Goal: Task Accomplishment & Management: Use online tool/utility

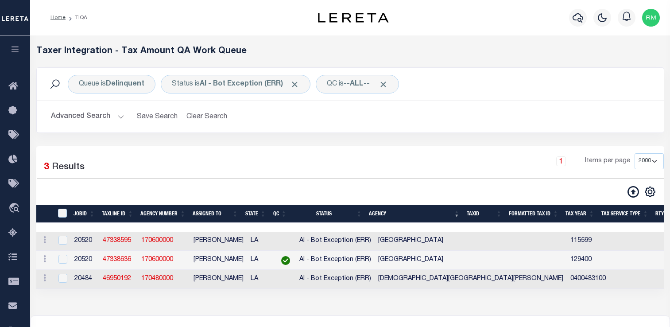
select select "2000"
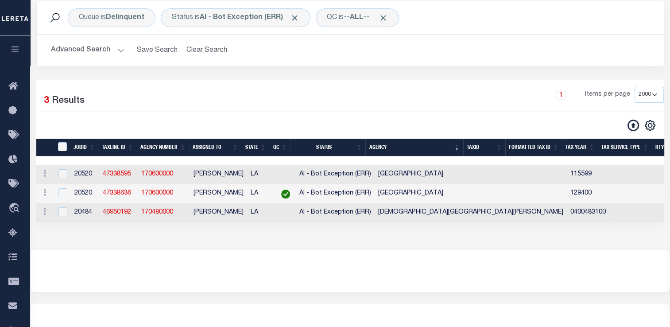
click at [588, 264] on div at bounding box center [350, 270] width 639 height 43
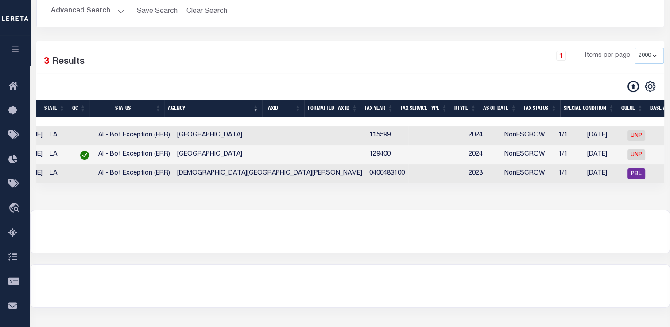
scroll to position [0, 209]
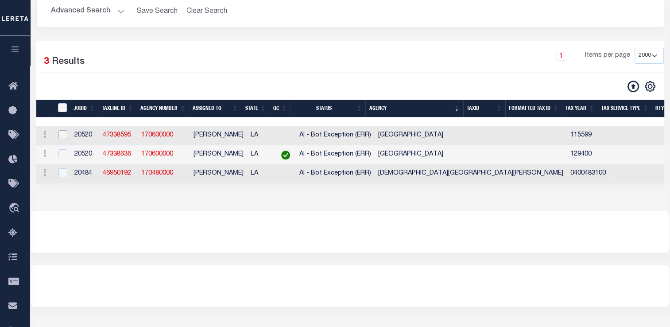
click at [63, 135] on input "checkbox" at bounding box center [62, 134] width 9 height 9
checkbox input "true"
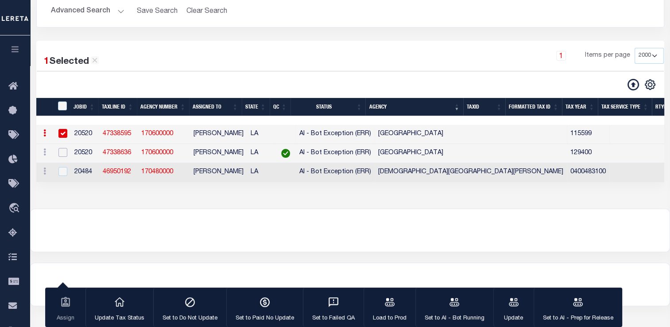
click at [62, 150] on input "checkbox" at bounding box center [62, 152] width 9 height 9
checkbox input "true"
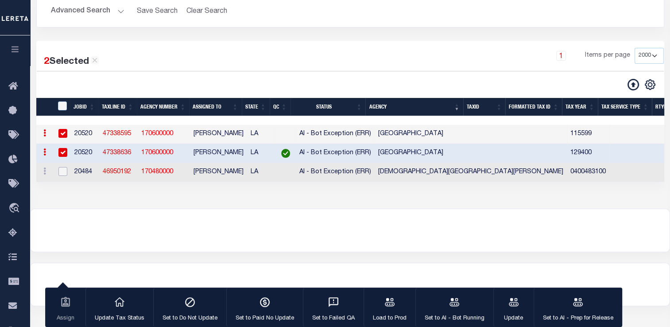
click at [61, 171] on input "checkbox" at bounding box center [62, 171] width 9 height 9
checkbox input "true"
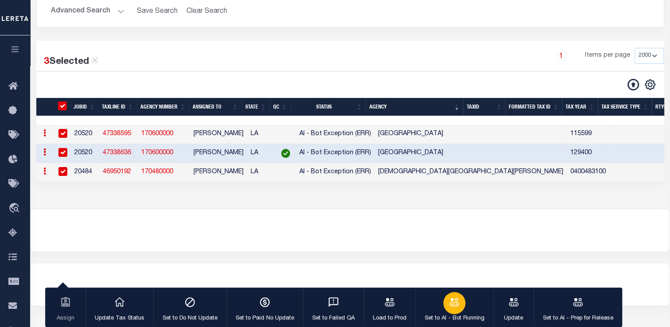
click at [438, 297] on button "Set to AI - Bot Running" at bounding box center [454, 307] width 78 height 40
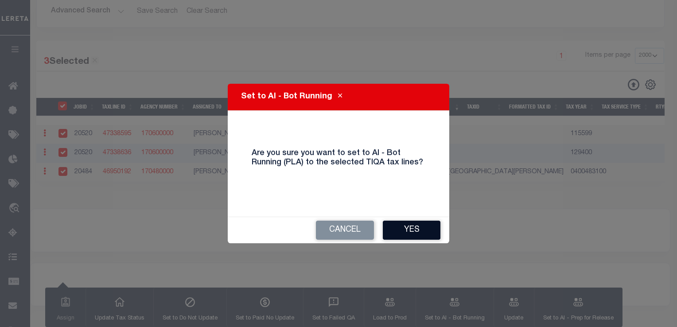
click at [411, 225] on button "Yes" at bounding box center [412, 230] width 58 height 19
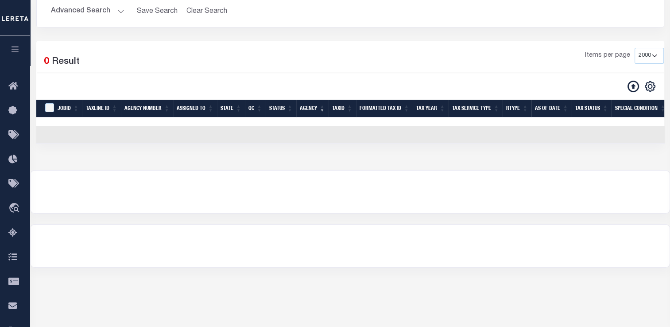
click at [98, 15] on button "Advanced Search" at bounding box center [88, 11] width 74 height 17
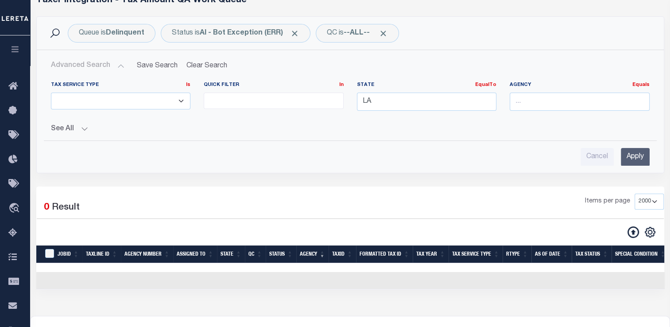
scroll to position [26, 0]
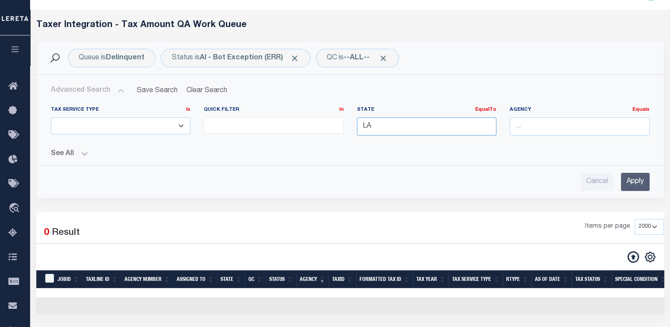
type input "L"
click at [380, 125] on input "L" at bounding box center [427, 126] width 140 height 18
type input "[GEOGRAPHIC_DATA]"
click at [449, 176] on div "Cancel Apply" at bounding box center [350, 182] width 599 height 18
click at [635, 177] on input "Apply" at bounding box center [635, 182] width 29 height 18
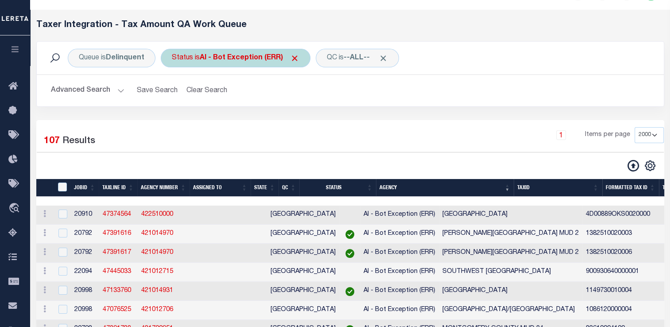
click at [221, 58] on b "AI - Bot Exception (ERR)" at bounding box center [250, 57] width 100 height 7
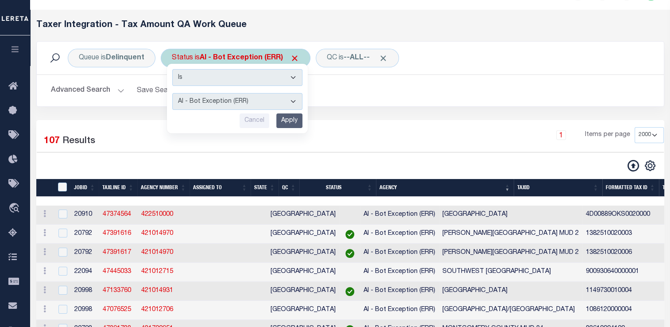
click at [220, 99] on select "AI - Bot Exception (ERR) AI - Bot Running (PLA) AI - Failed QA (FQA) AI - Prep …" at bounding box center [237, 101] width 130 height 17
select select "MZT"
click at [172, 93] on select "AI - Bot Exception (ERR) AI - Bot Running (PLA) AI - Failed QA (FQA) AI - Prep …" at bounding box center [237, 101] width 130 height 17
click at [287, 118] on input "Apply" at bounding box center [289, 120] width 26 height 15
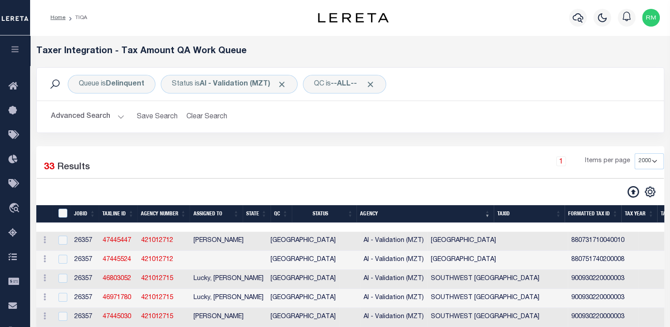
scroll to position [15, 0]
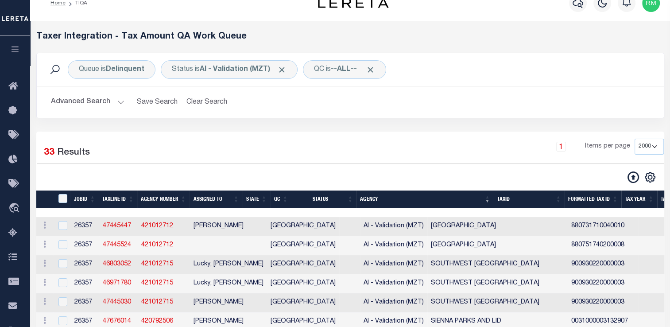
click at [490, 199] on th "Agency" at bounding box center [424, 199] width 137 height 18
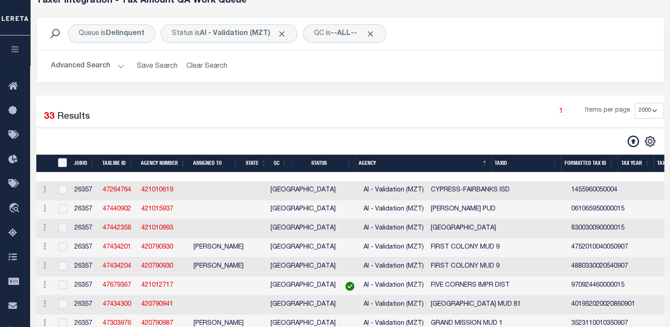
scroll to position [0, 0]
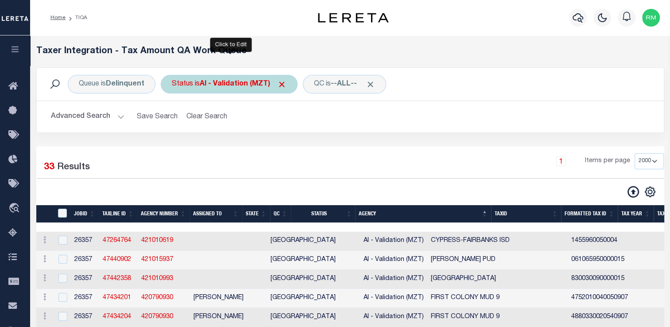
click at [220, 88] on b "AI - Validation (MZT)" at bounding box center [243, 84] width 87 height 7
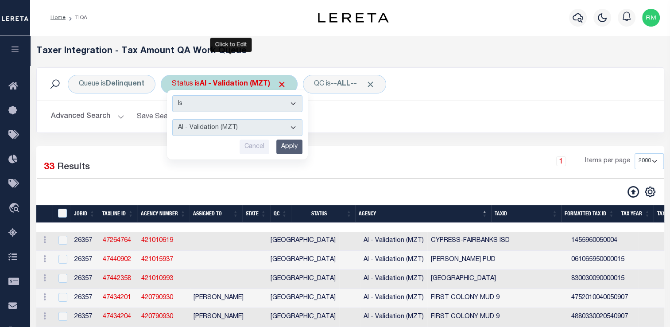
click at [225, 125] on select "AI - Bot Exception (ERR) AI - Bot Running (PLA) AI - Failed QA (FQA) AI - Prep …" at bounding box center [237, 127] width 130 height 17
select select "ERR"
click at [172, 119] on select "AI - Bot Exception (ERR) AI - Bot Running (PLA) AI - Failed QA (FQA) AI - Prep …" at bounding box center [237, 127] width 130 height 17
click at [292, 148] on input "Apply" at bounding box center [289, 146] width 26 height 15
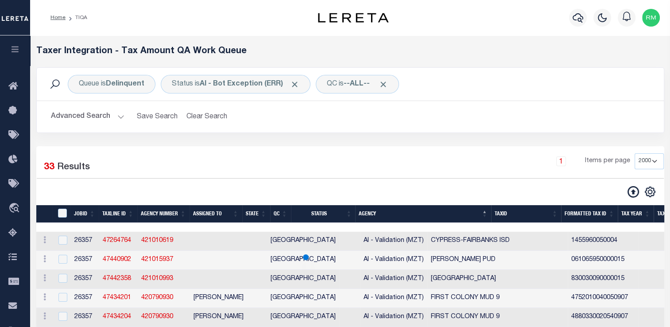
click at [109, 116] on button "Advanced Search" at bounding box center [88, 116] width 74 height 17
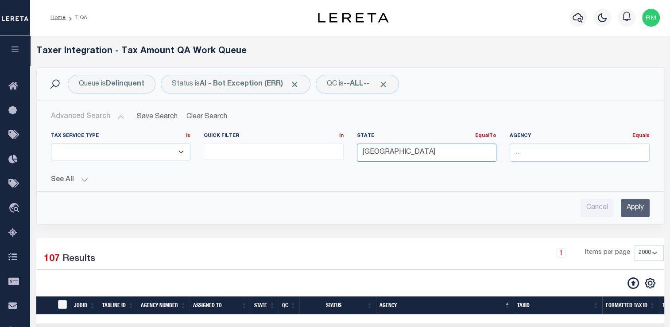
drag, startPoint x: 390, startPoint y: 151, endPoint x: 212, endPoint y: 145, distance: 177.7
click at [212, 145] on div "Tax Service Type Is Is Contains ESCROW NonESCROW Quick Filter In In View Only L…" at bounding box center [350, 150] width 612 height 36
click at [635, 211] on input "Apply" at bounding box center [635, 208] width 29 height 18
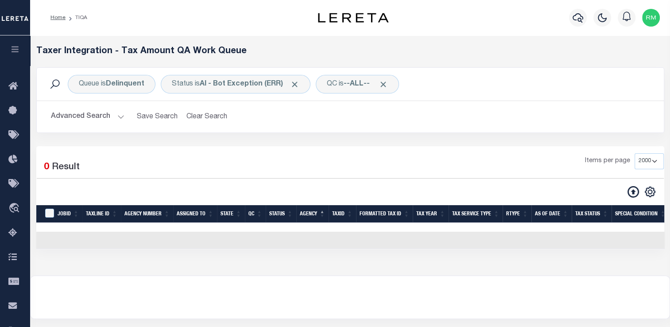
click at [108, 119] on button "Advanced Search" at bounding box center [88, 116] width 74 height 17
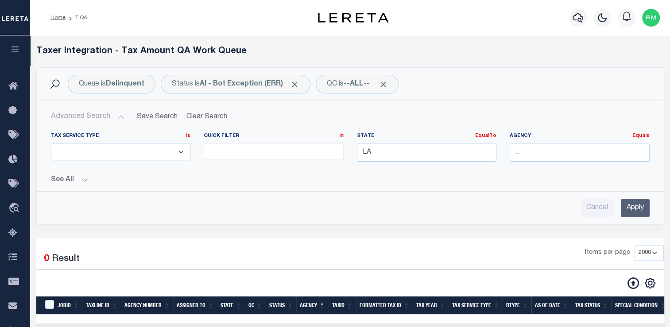
click at [637, 206] on input "Apply" at bounding box center [635, 208] width 29 height 18
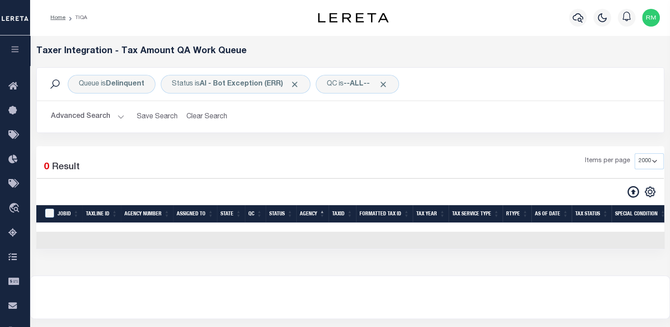
click at [108, 123] on button "Advanced Search" at bounding box center [88, 116] width 74 height 17
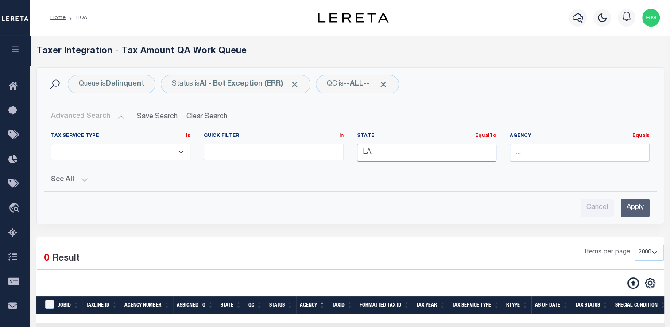
type input "L"
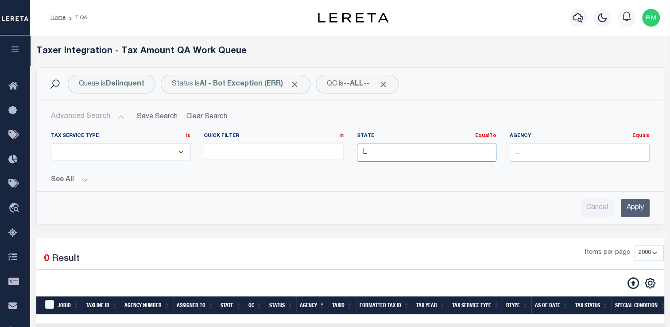
click at [372, 151] on input "L" at bounding box center [427, 152] width 140 height 18
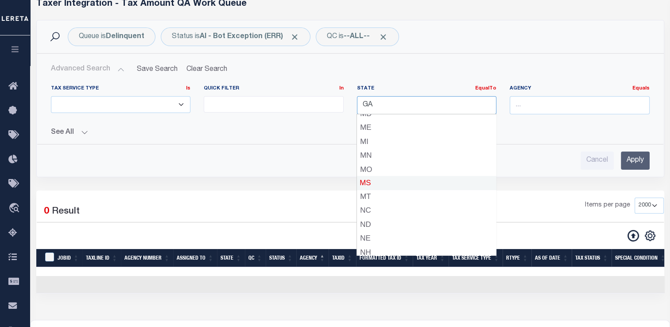
scroll to position [302, 0]
click at [374, 186] on div "MS" at bounding box center [426, 181] width 139 height 14
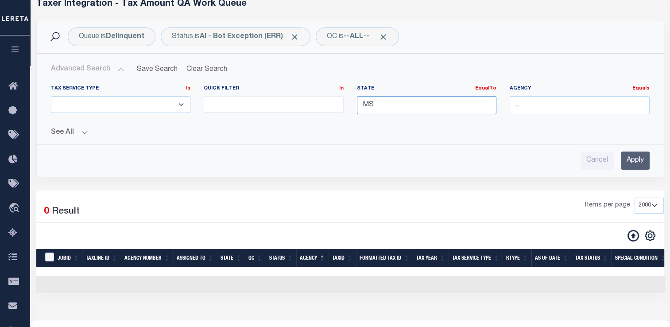
type input "MS"
click at [631, 160] on input "Apply" at bounding box center [635, 160] width 29 height 18
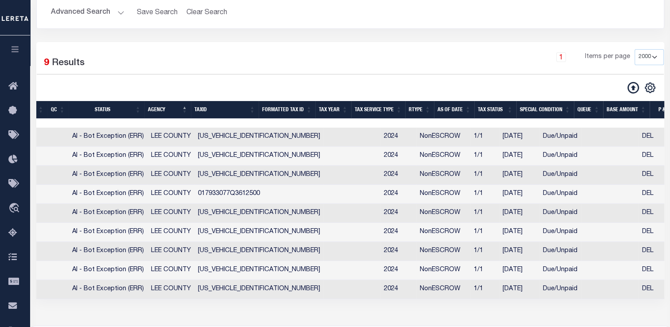
scroll to position [0, 225]
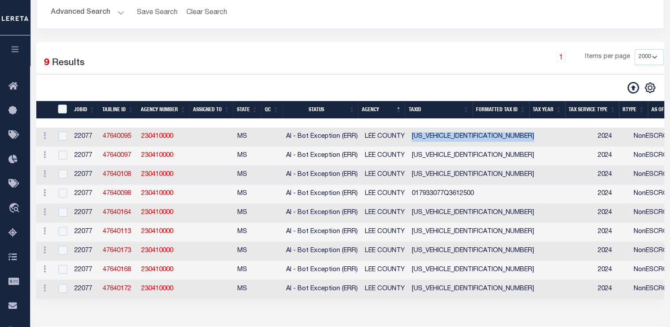
drag, startPoint x: 409, startPoint y: 140, endPoint x: 480, endPoint y: 142, distance: 70.9
copy td "016741055K2103100"
click at [538, 142] on td at bounding box center [566, 137] width 57 height 19
checkbox input "false"
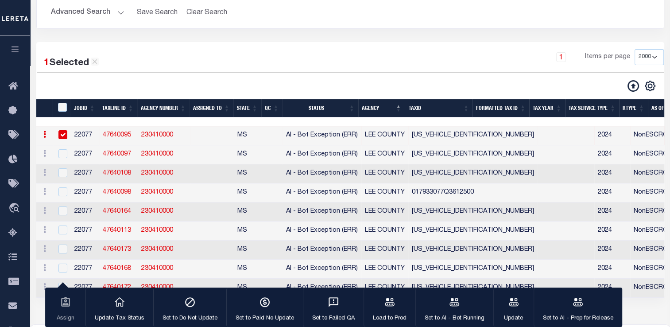
click at [538, 142] on td at bounding box center [566, 135] width 57 height 19
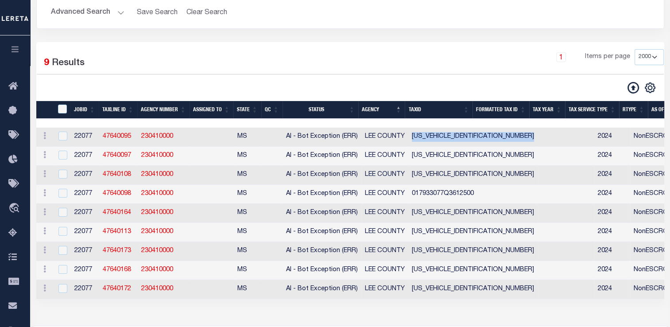
drag, startPoint x: 480, startPoint y: 142, endPoint x: 410, endPoint y: 137, distance: 70.6
copy td "016741055K2103100"
click at [410, 137] on td "016741055K2103100" at bounding box center [472, 137] width 129 height 19
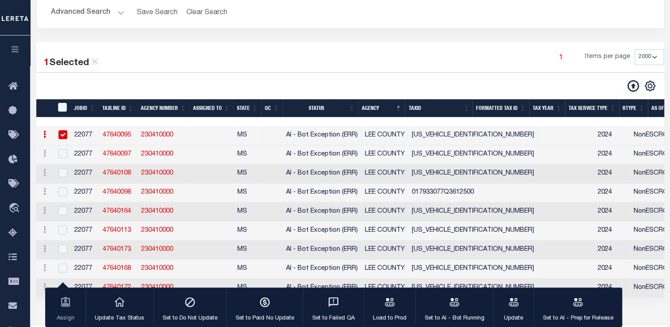
click at [410, 137] on td "016741055K2103100" at bounding box center [472, 135] width 129 height 19
checkbox input "false"
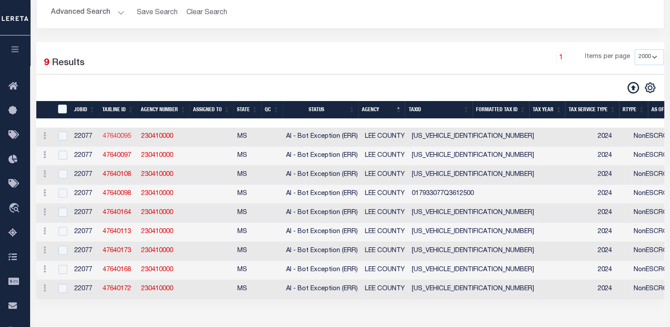
click at [120, 139] on link "47640095" at bounding box center [117, 136] width 28 height 6
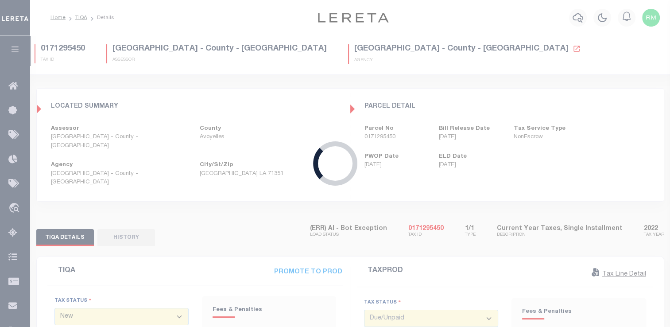
type input "05/08/2025"
type input "$1,928.39"
type input "$38.56"
type input "$0"
type input "$1,966.95"
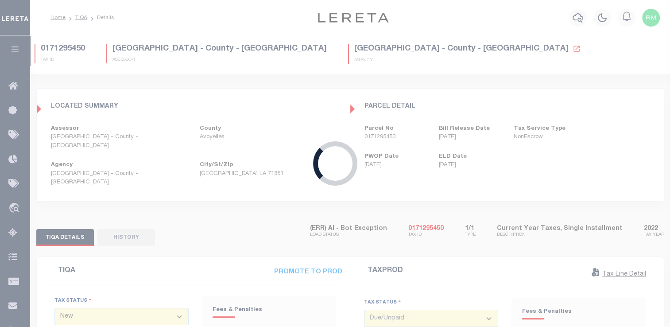
select select "0"
type input "06/27/2025"
type input "06/30/2025"
type input "$1,928.39"
type input "$48.22"
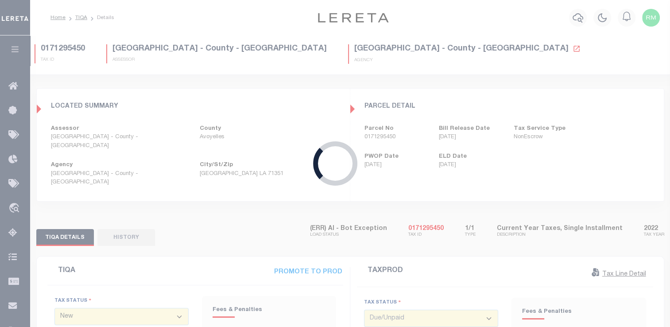
type input "$1,976.61"
select select "DUE"
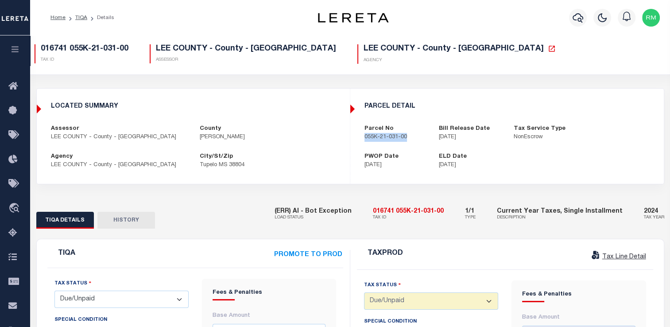
drag, startPoint x: 362, startPoint y: 137, endPoint x: 414, endPoint y: 141, distance: 52.8
click at [414, 141] on div "Parcel No 055K-21-031-00" at bounding box center [395, 132] width 75 height 17
copy p "055K-21-031-00"
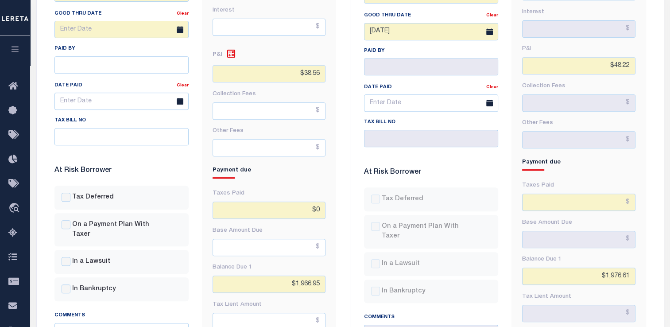
scroll to position [377, 0]
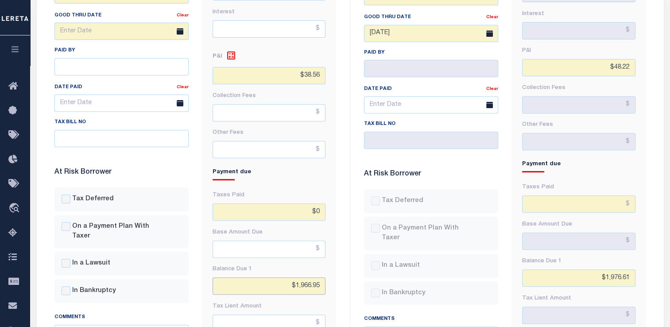
click at [311, 283] on input "$1,966.95" at bounding box center [269, 285] width 113 height 17
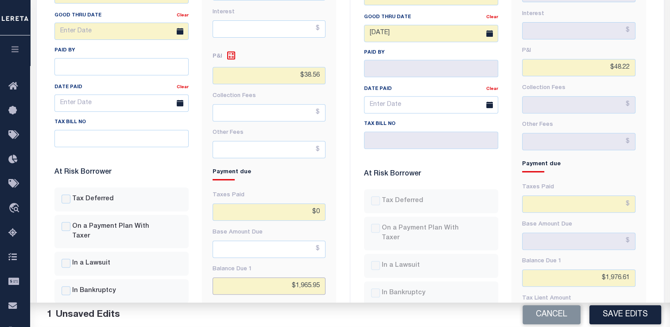
click at [306, 285] on input "$1,965.95" at bounding box center [269, 285] width 113 height 17
click at [322, 287] on input "$1,995.95" at bounding box center [269, 285] width 113 height 17
click at [315, 284] on input "$1,995.28" at bounding box center [269, 285] width 113 height 17
type input "$1,995.88"
click at [319, 75] on input "$38.5" at bounding box center [269, 75] width 113 height 17
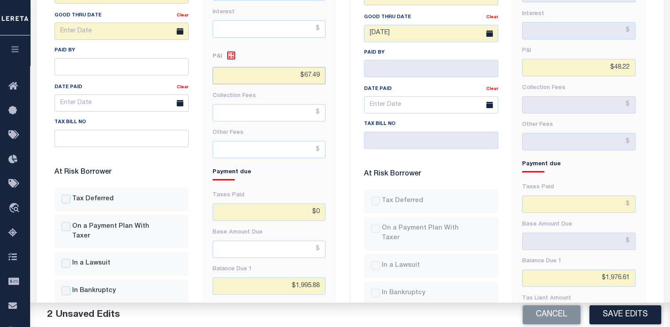
type input "$67.49"
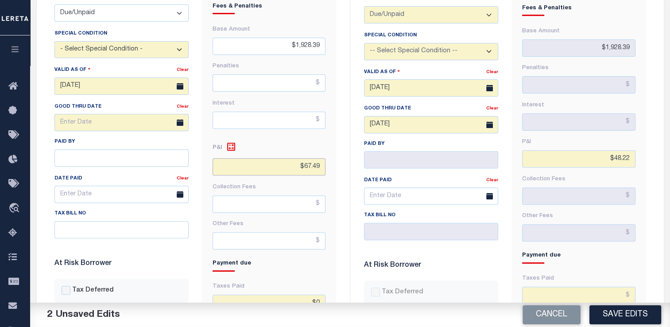
scroll to position [287, 0]
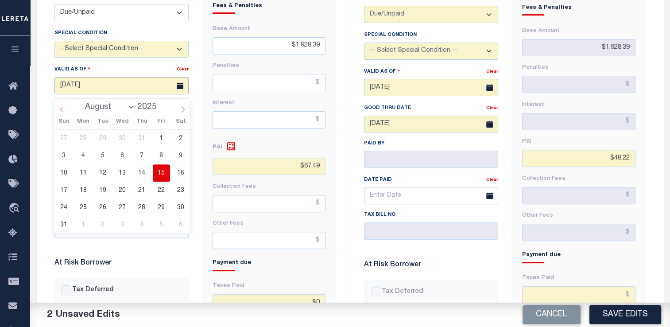
click at [64, 89] on input "05/08/2025" at bounding box center [121, 85] width 134 height 17
click at [160, 173] on span "15" at bounding box center [161, 172] width 17 height 17
type input "08/15/2025"
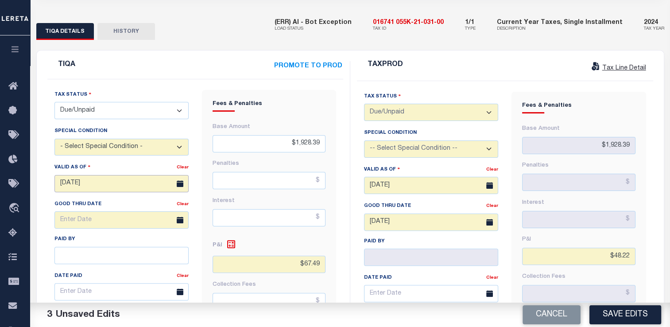
scroll to position [187, 0]
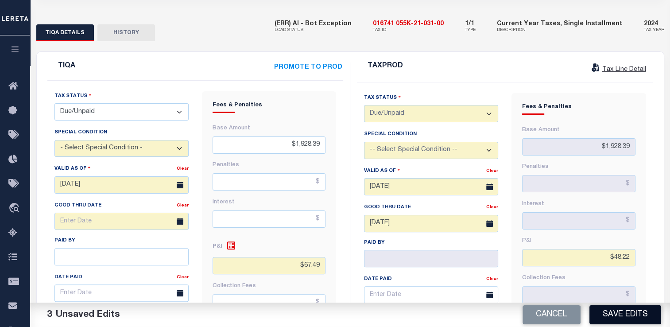
click at [613, 313] on button "Save Edits" at bounding box center [625, 314] width 72 height 19
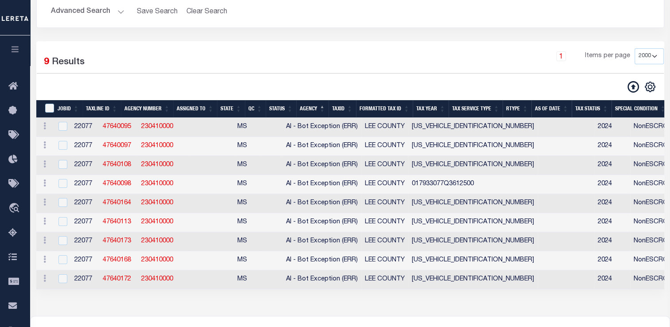
scroll to position [104, 0]
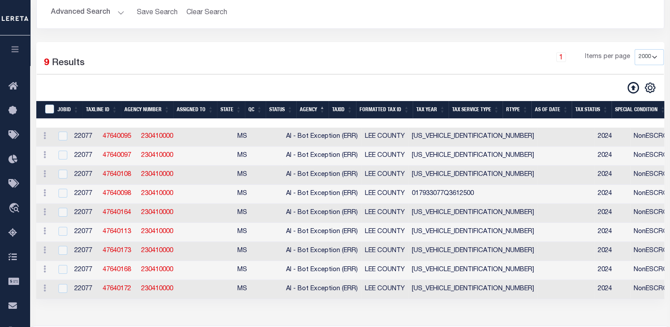
select select "2000"
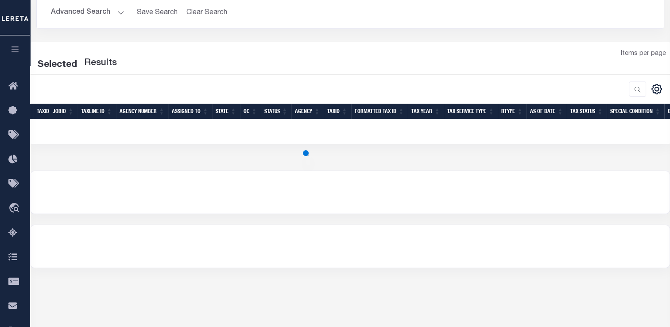
select select "2000"
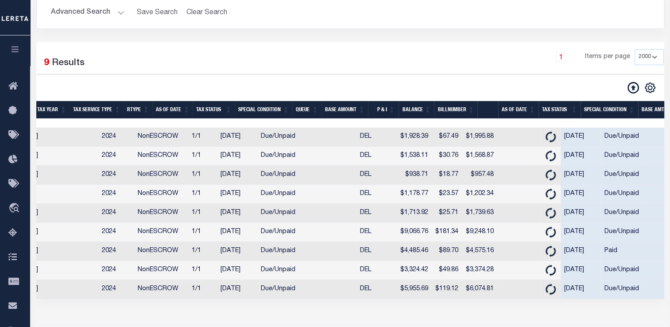
scroll to position [0, 497]
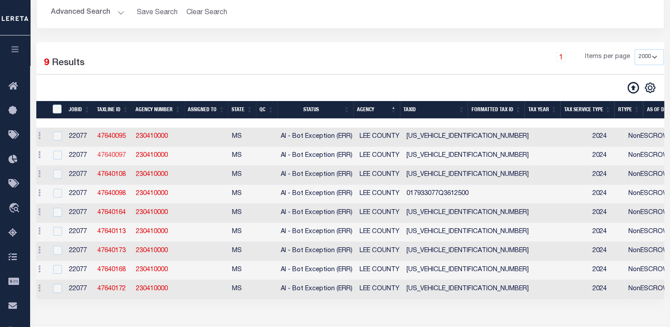
click at [112, 159] on link "47640097" at bounding box center [111, 155] width 28 height 6
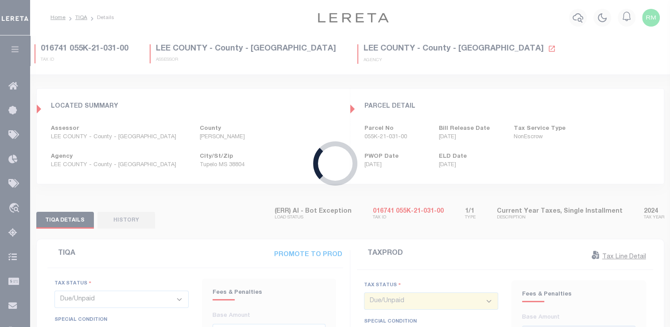
type input "05/05/2025"
type input "$1,538.11"
type input "$30.76"
type input "$0"
type input "$1,568.87"
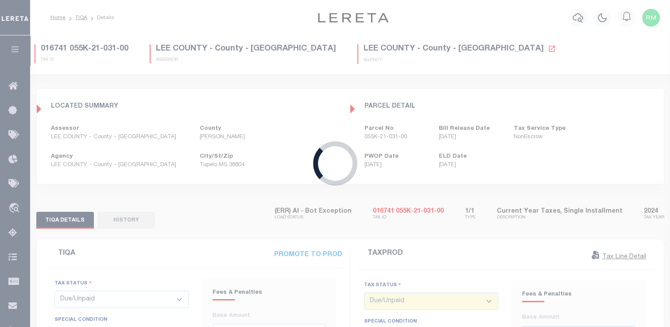
type input "06/13/2025"
type input "$1,538.11"
type input "$38.45"
type input "$1,576.56"
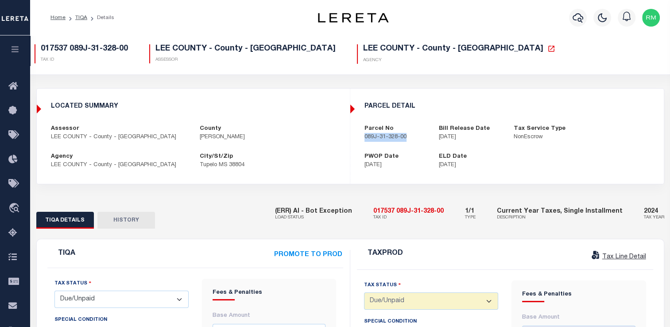
drag, startPoint x: 361, startPoint y: 139, endPoint x: 413, endPoint y: 134, distance: 52.5
click at [413, 134] on div "Parcel No 089J-31-328-00" at bounding box center [395, 132] width 75 height 17
copy p "089J-31-328-00"
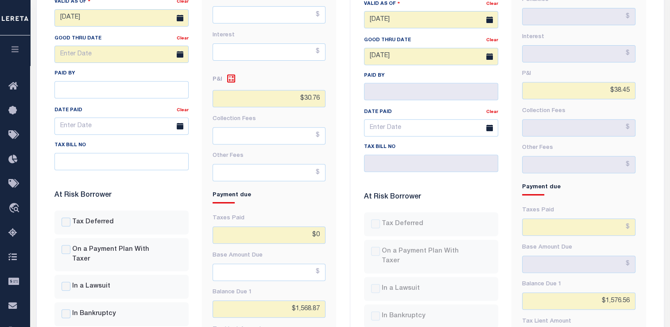
scroll to position [360, 0]
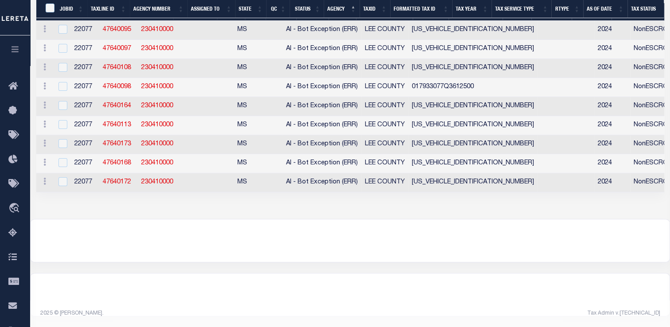
scroll to position [211, 0]
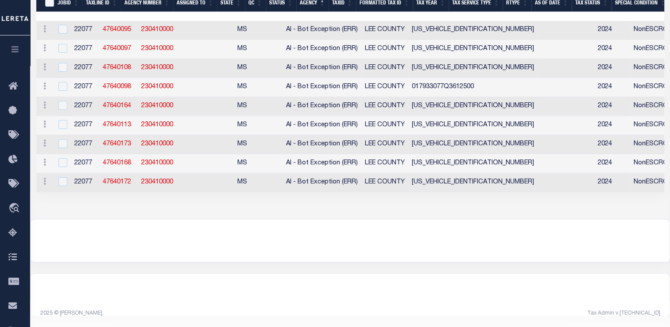
select select "2000"
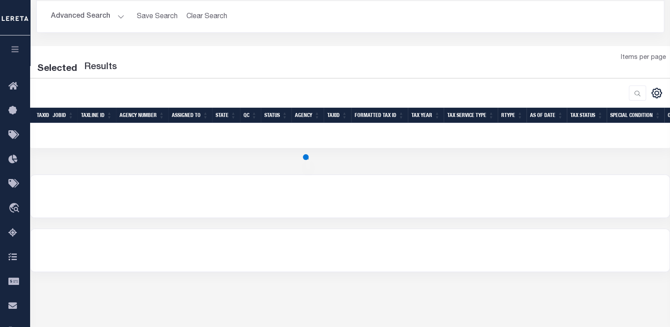
select select "2000"
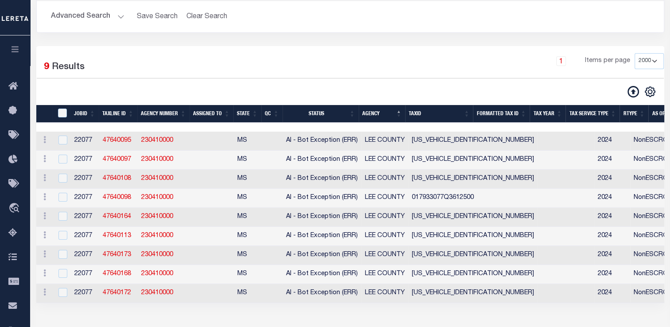
scroll to position [117, 0]
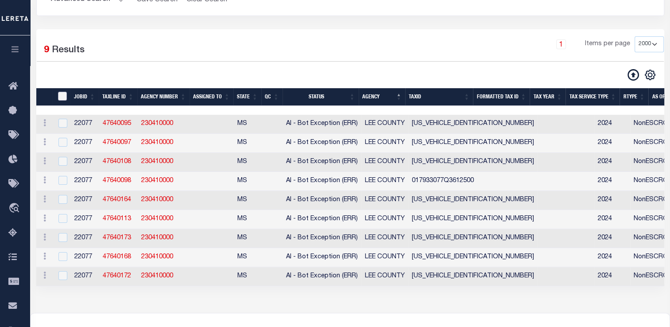
click at [61, 94] on input "TaxID" at bounding box center [62, 96] width 9 height 9
checkbox input "true"
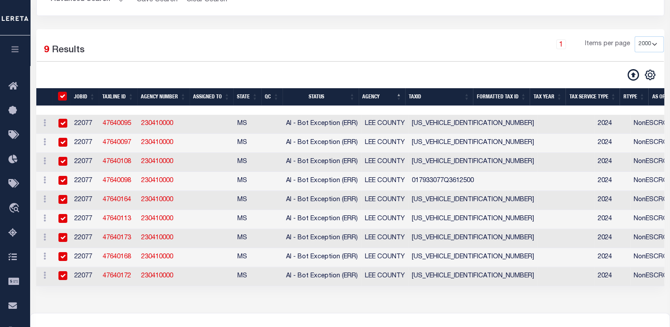
checkbox input "true"
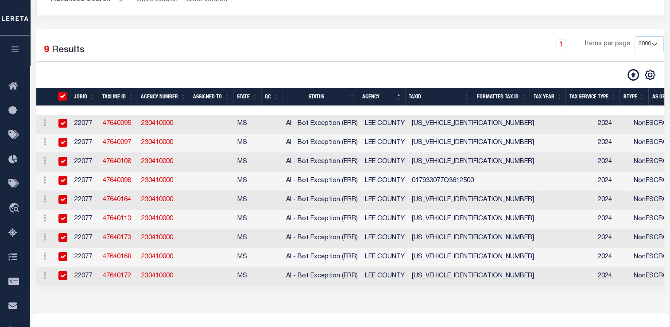
checkbox input "true"
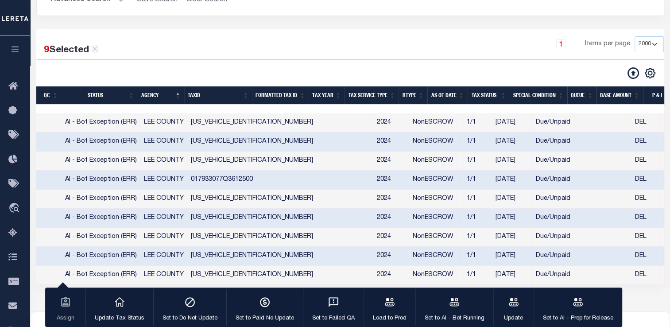
scroll to position [0, 221]
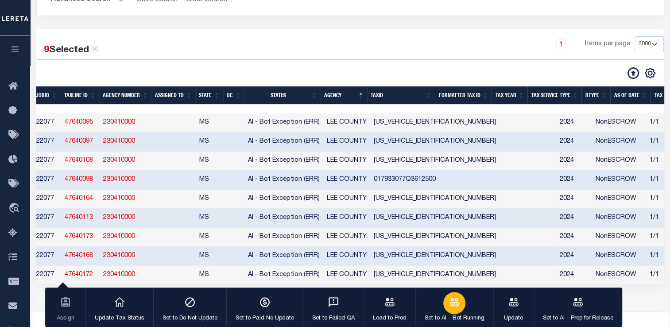
click at [443, 306] on div "button" at bounding box center [454, 303] width 22 height 22
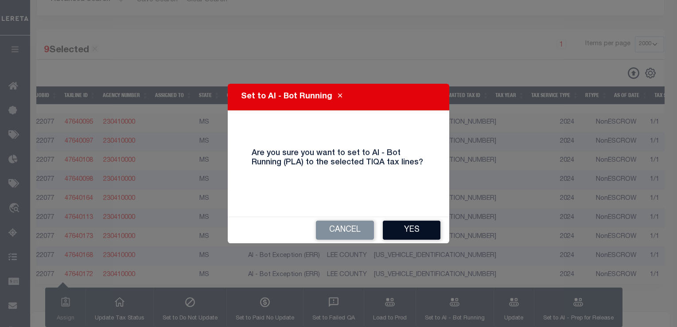
click at [410, 227] on button "Yes" at bounding box center [412, 230] width 58 height 19
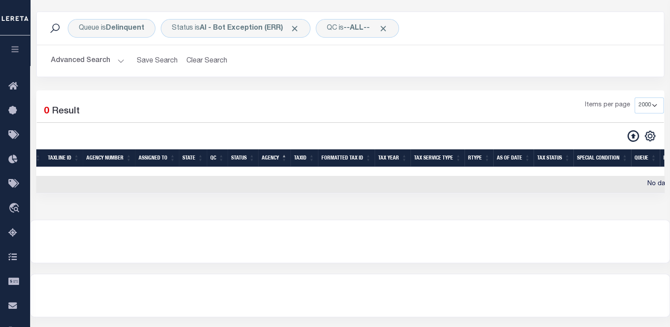
click at [86, 64] on button "Advanced Search" at bounding box center [88, 60] width 74 height 17
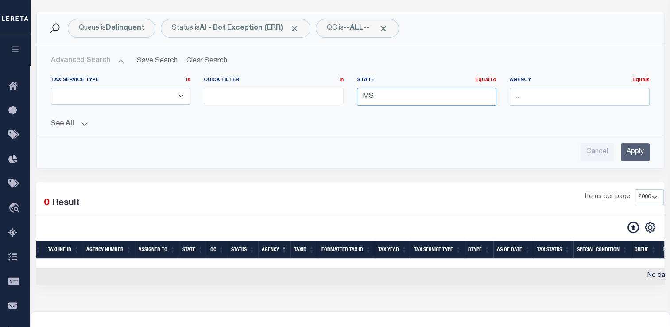
click at [383, 99] on input "MS" at bounding box center [427, 97] width 140 height 18
type input "M"
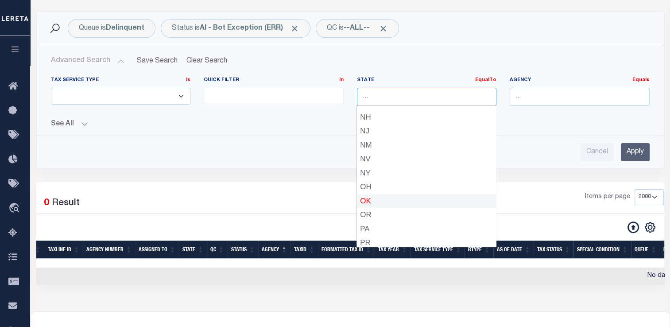
click at [395, 196] on div "OK" at bounding box center [426, 201] width 139 height 14
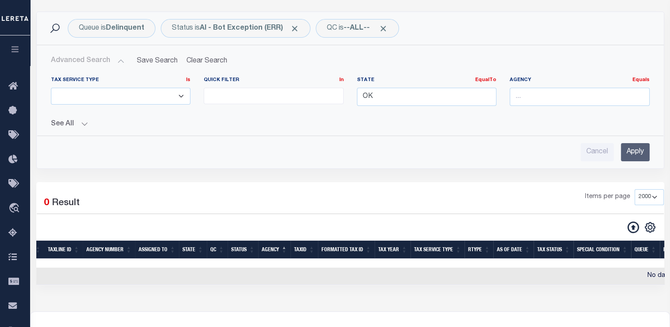
click at [629, 153] on input "Apply" at bounding box center [635, 152] width 29 height 18
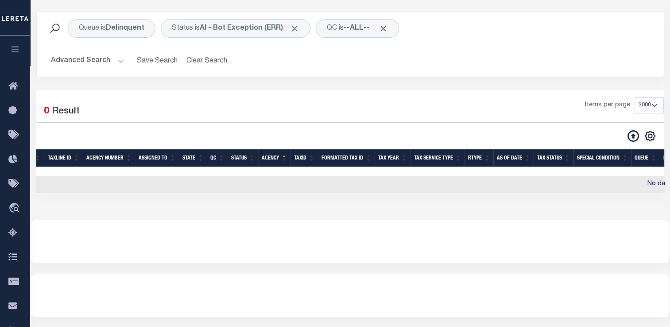
click at [107, 58] on button "Advanced Search" at bounding box center [88, 60] width 74 height 17
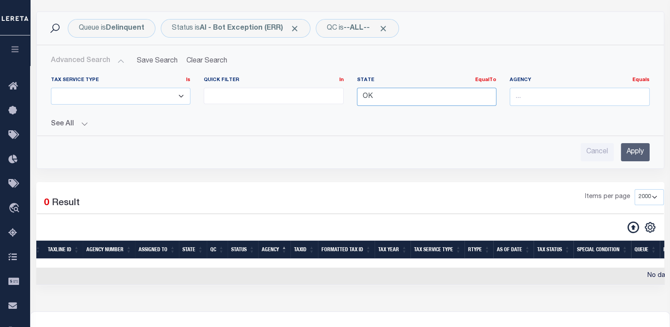
click at [382, 95] on input "OK" at bounding box center [427, 97] width 140 height 18
click at [381, 111] on div "OR" at bounding box center [426, 113] width 139 height 14
click at [635, 150] on input "Apply" at bounding box center [635, 152] width 29 height 18
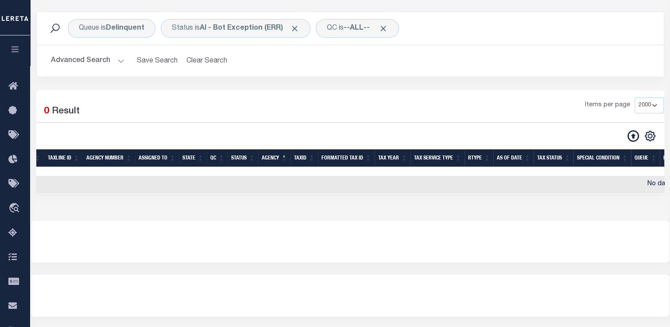
click at [93, 63] on button "Advanced Search" at bounding box center [88, 60] width 74 height 17
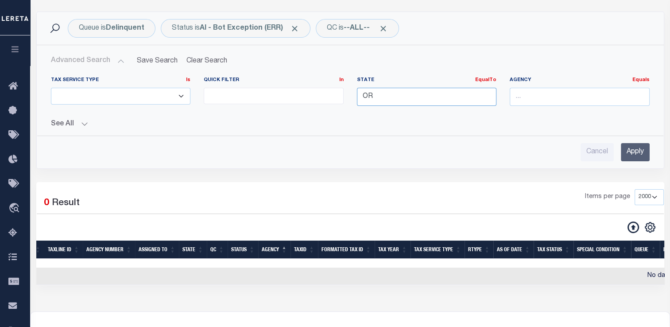
type input "O"
click at [378, 95] on input "O" at bounding box center [427, 97] width 140 height 18
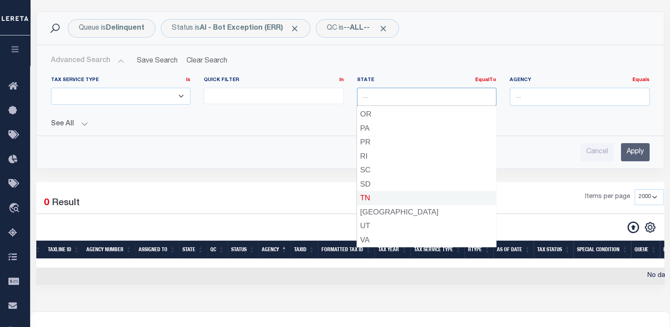
click at [402, 196] on div "TN" at bounding box center [426, 198] width 139 height 14
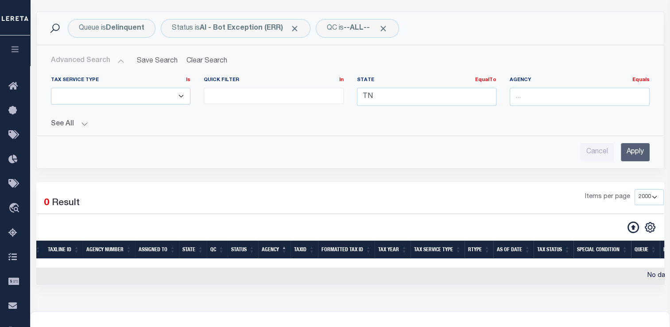
click at [639, 156] on input "Apply" at bounding box center [635, 152] width 29 height 18
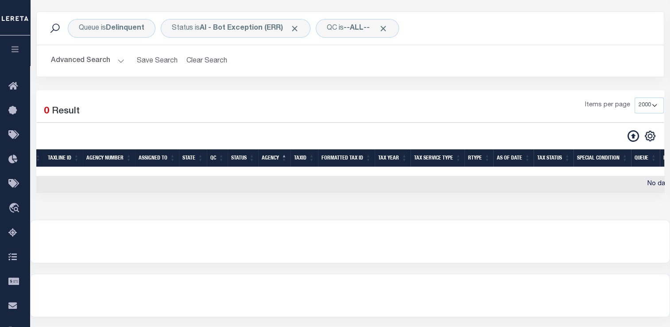
click at [89, 60] on button "Advanced Search" at bounding box center [88, 60] width 74 height 17
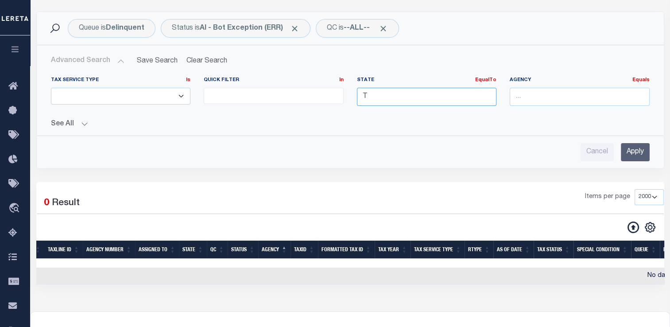
click at [390, 97] on input "T" at bounding box center [427, 97] width 140 height 18
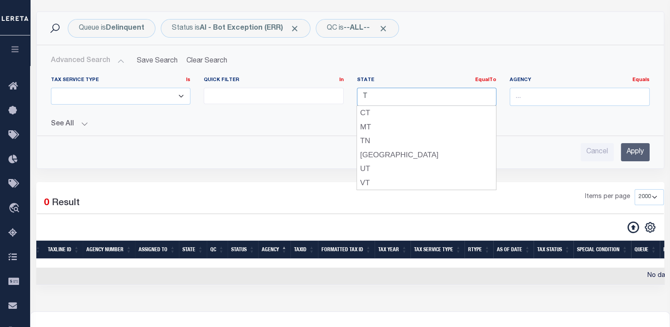
scroll to position [0, 0]
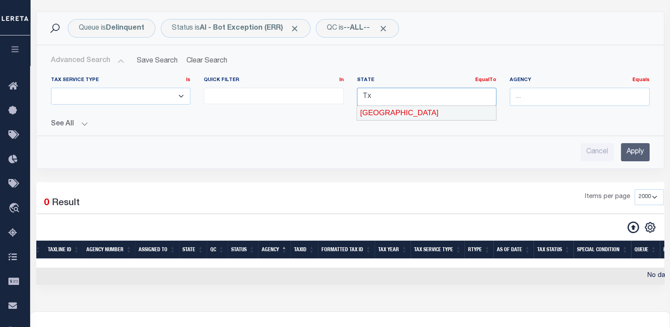
click at [390, 110] on div "[GEOGRAPHIC_DATA]" at bounding box center [426, 113] width 139 height 14
type input "[GEOGRAPHIC_DATA]"
click at [630, 148] on input "Apply" at bounding box center [635, 152] width 29 height 18
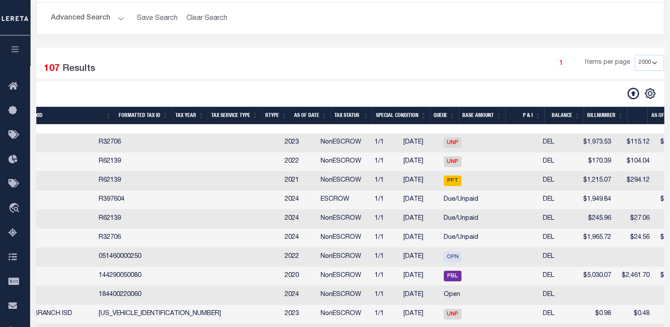
scroll to position [0, 575]
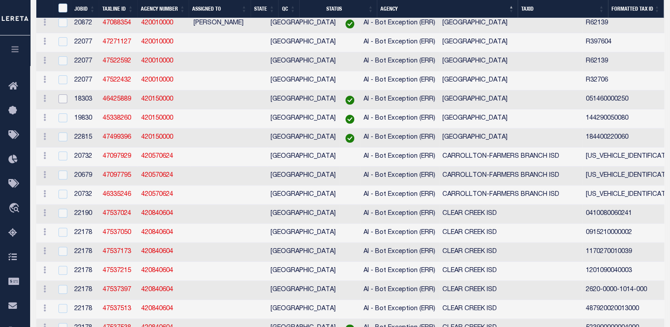
click at [62, 103] on input "checkbox" at bounding box center [62, 98] width 9 height 9
checkbox input "true"
checkbox input "false"
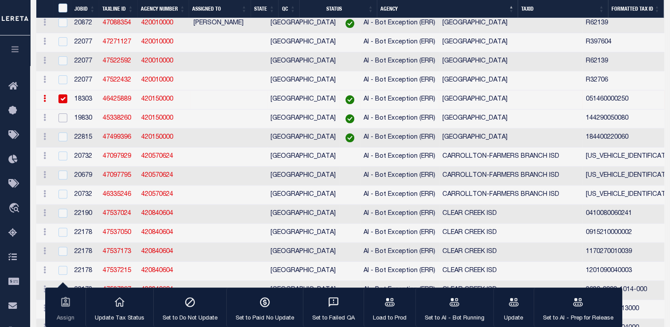
click at [63, 120] on input "checkbox" at bounding box center [62, 117] width 9 height 9
checkbox input "true"
click at [62, 141] on input "checkbox" at bounding box center [62, 136] width 9 height 9
checkbox input "true"
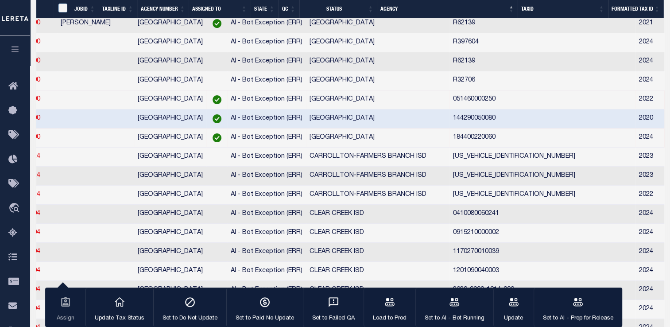
click at [449, 107] on td "051460000250" at bounding box center [513, 99] width 129 height 19
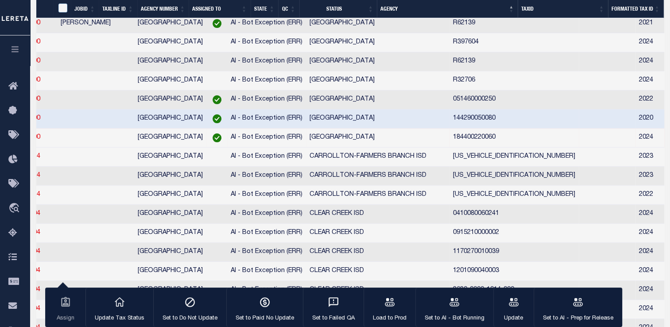
checkbox input "false"
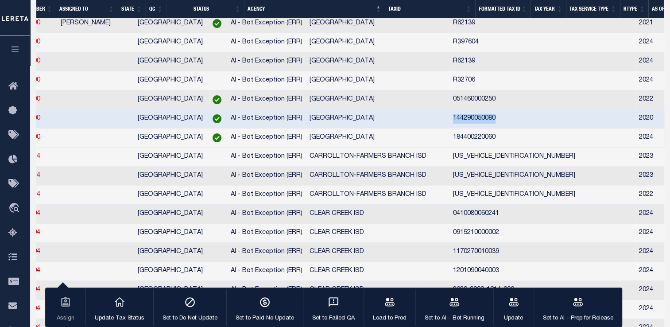
drag, startPoint x: 387, startPoint y: 125, endPoint x: 473, endPoint y: 116, distance: 86.4
click at [473, 116] on td "144290050080" at bounding box center [513, 118] width 129 height 19
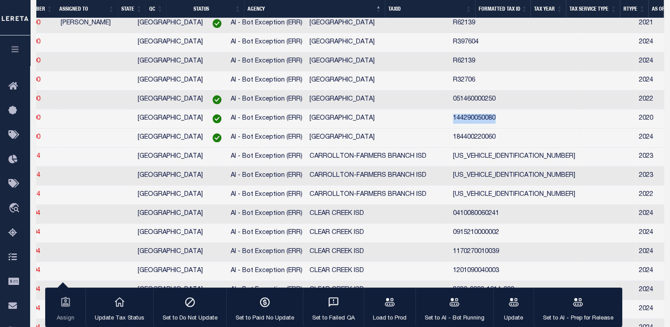
copy td "144290050080"
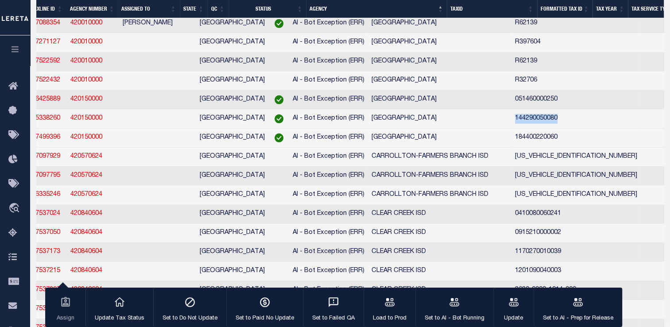
scroll to position [0, 67]
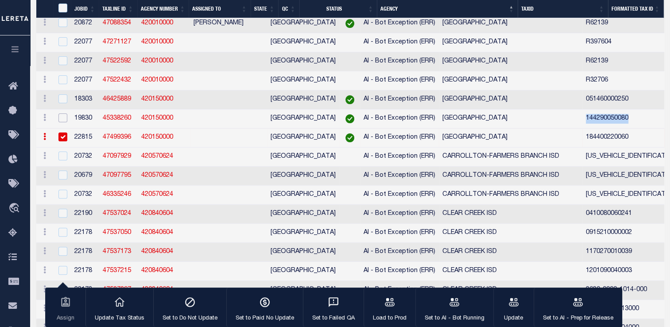
click at [63, 122] on input "checkbox" at bounding box center [62, 117] width 9 height 9
checkbox input "true"
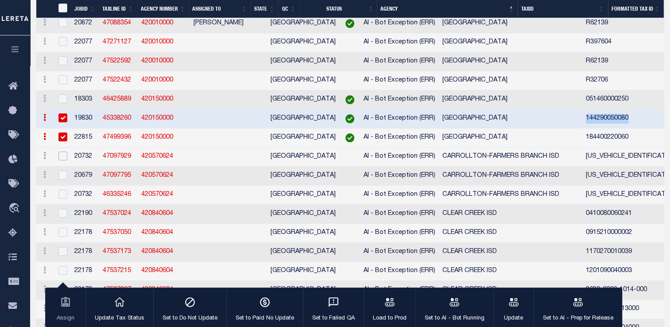
click at [65, 160] on input "checkbox" at bounding box center [62, 155] width 9 height 9
checkbox input "true"
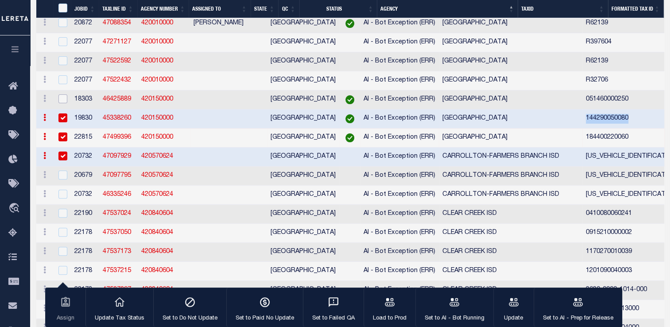
click at [62, 102] on input "checkbox" at bounding box center [62, 98] width 9 height 9
checkbox input "true"
click at [63, 160] on input "checkbox" at bounding box center [62, 155] width 9 height 9
checkbox input "false"
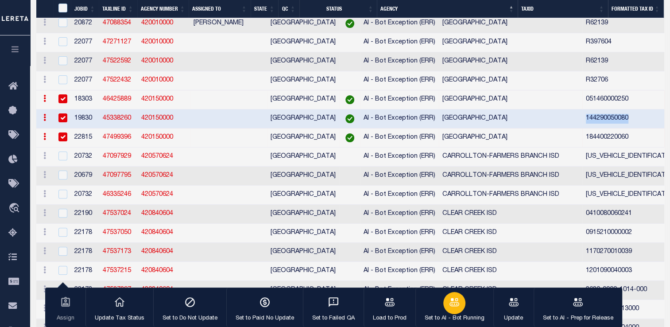
click at [453, 302] on icon "button" at bounding box center [454, 302] width 10 height 8
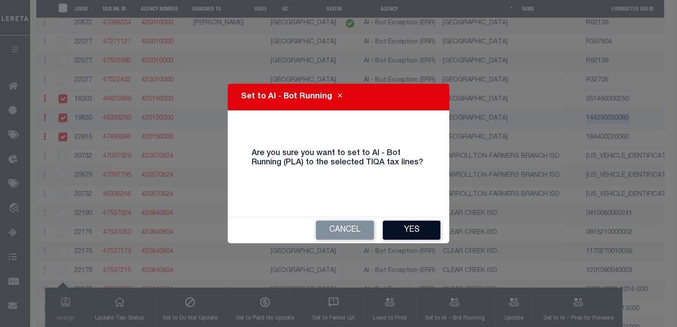
click at [416, 224] on button "Yes" at bounding box center [412, 230] width 58 height 19
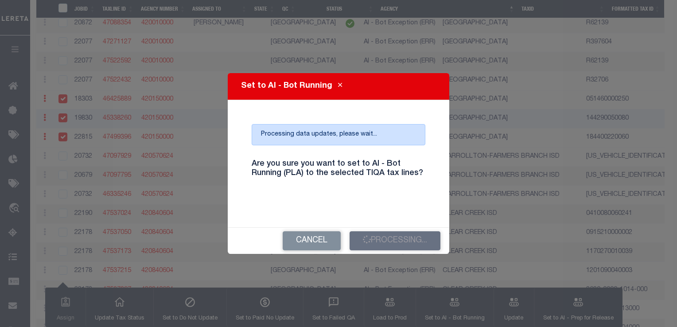
click at [352, 171] on h4 "Are you sure you want to set to AI - Bot Running (PLA) to the selected TIQA tax…" at bounding box center [338, 168] width 187 height 19
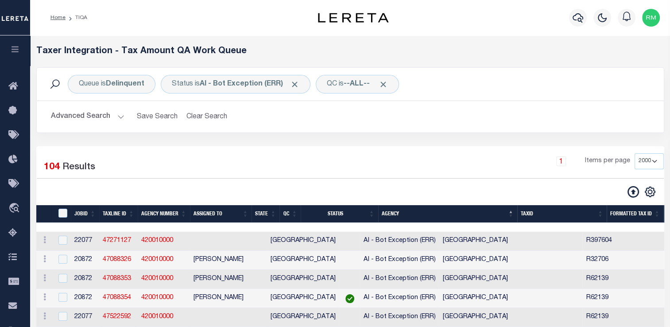
click at [115, 120] on button "Advanced Search" at bounding box center [88, 116] width 74 height 17
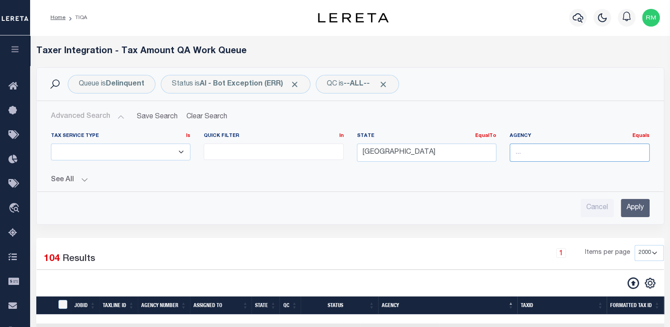
click at [543, 155] on input "text" at bounding box center [580, 152] width 140 height 18
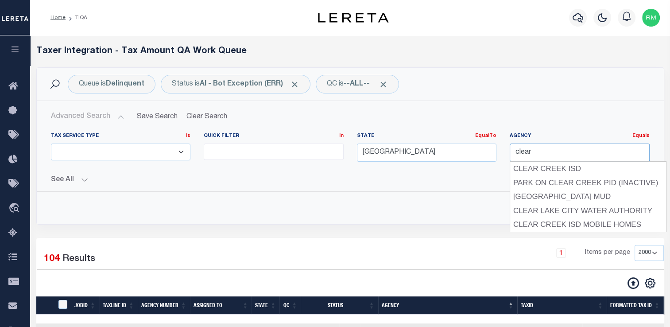
type input "CLEAR CREEK ISD"
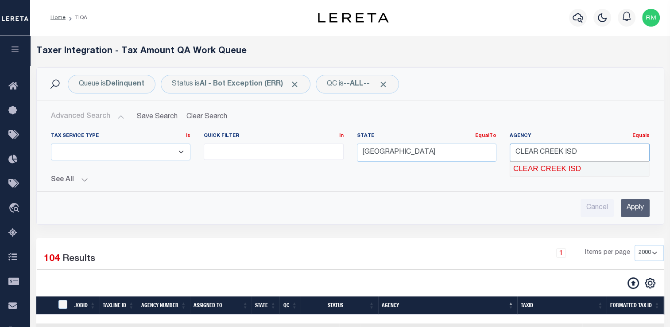
click at [551, 172] on div "CLEAR CREEK ISD" at bounding box center [579, 169] width 139 height 14
click at [627, 209] on input "Apply" at bounding box center [635, 208] width 29 height 18
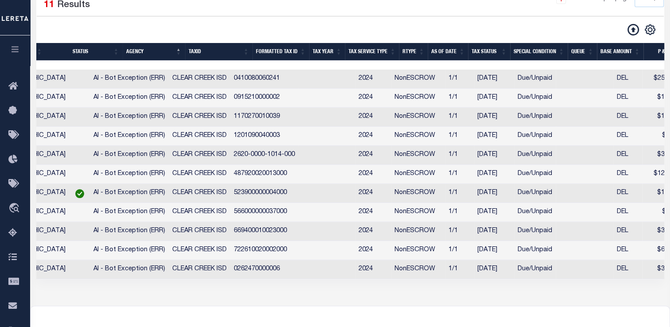
scroll to position [0, 350]
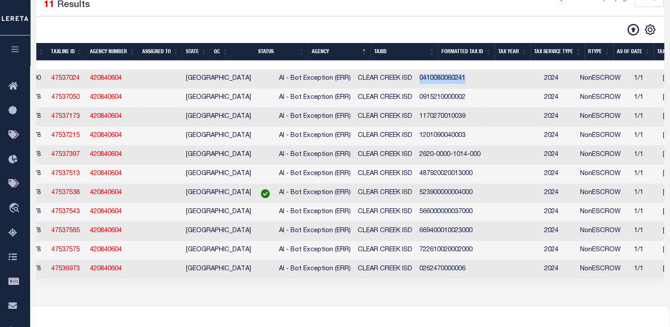
drag, startPoint x: 376, startPoint y: 81, endPoint x: 425, endPoint y: 82, distance: 49.2
click at [425, 82] on td "0410080060241" at bounding box center [450, 79] width 68 height 19
checkbox input "true"
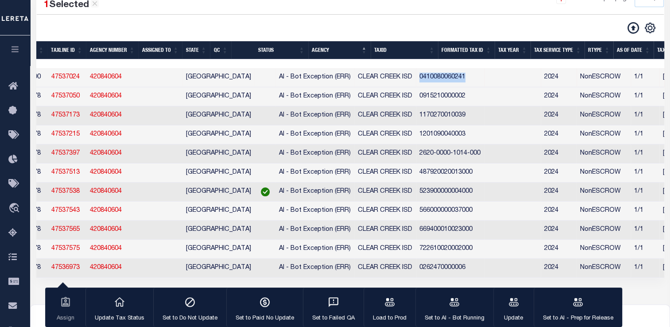
copy td "0410080060241"
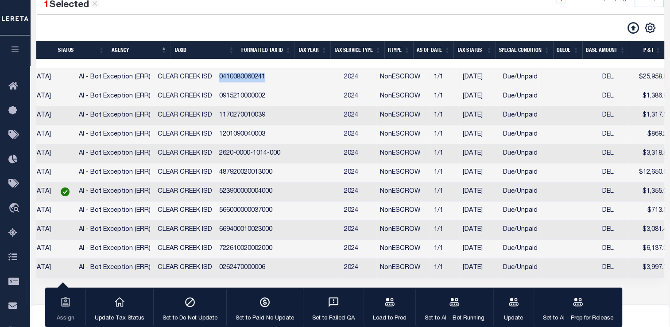
scroll to position [0, 235]
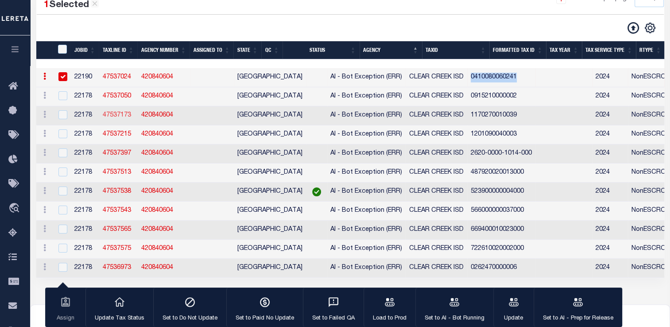
click at [119, 116] on link "47537173" at bounding box center [117, 115] width 28 height 6
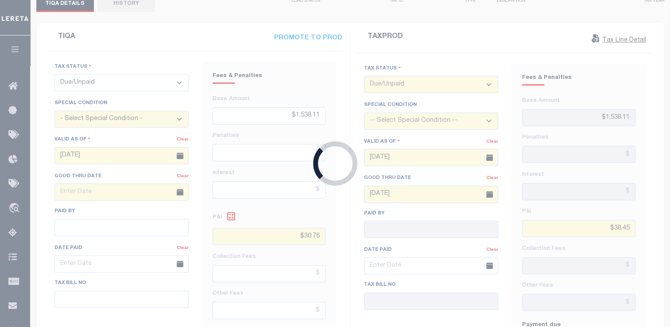
type input "05/16/2025"
type input "$1,317.57"
type input "$0"
type input "$988.17"
type input "$658.79"
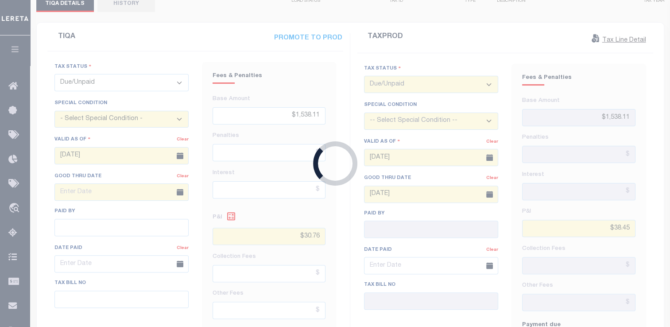
select select "15"
type input "07/15/2025"
type input "07/31/2025"
checkbox input "true"
type input "$1,317.57"
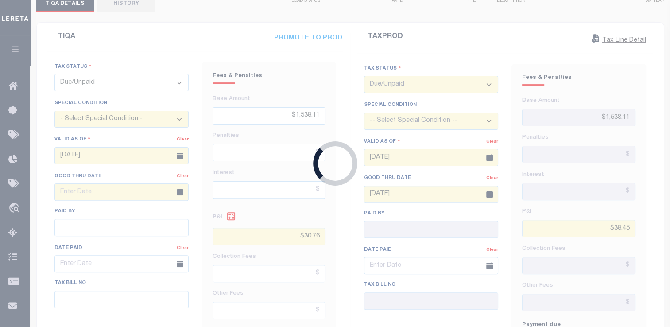
type input "$988.17"
type input "$329.4"
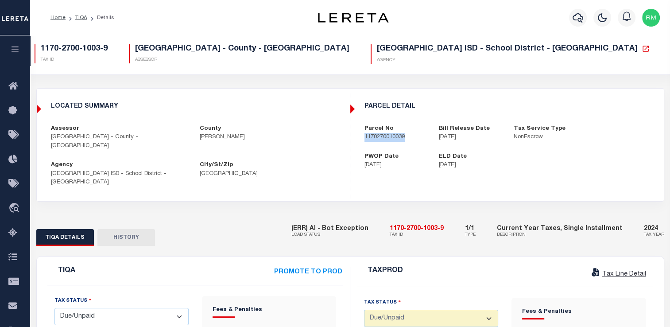
drag, startPoint x: 362, startPoint y: 139, endPoint x: 426, endPoint y: 146, distance: 65.0
click at [426, 146] on div "parcel detail Parcel No 1170270010039 Bill Release Date 10/01/2024 Tax Service …" at bounding box center [507, 136] width 313 height 81
copy p "1170270010039"
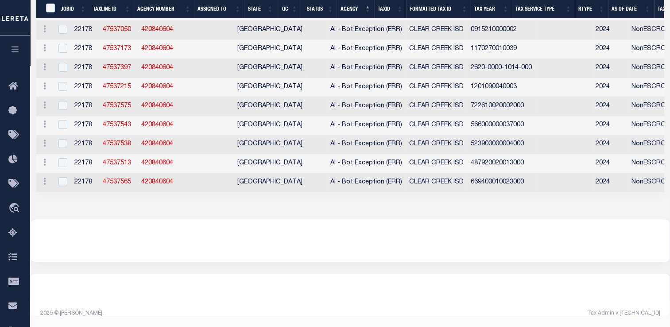
select select "2000"
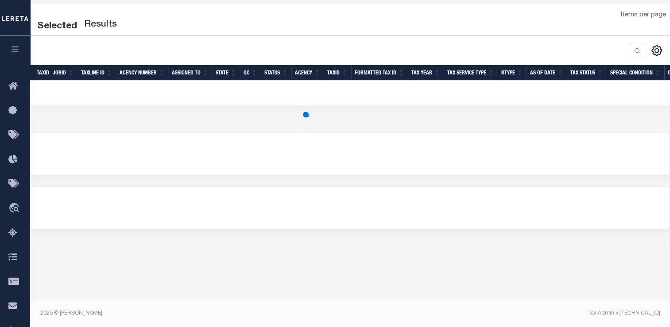
select select "2000"
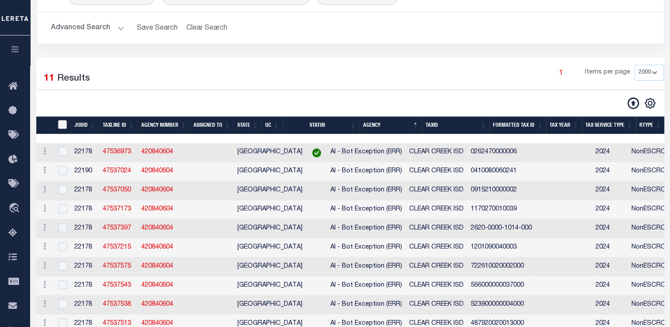
click at [62, 124] on input "TaxID" at bounding box center [62, 124] width 9 height 9
checkbox input "true"
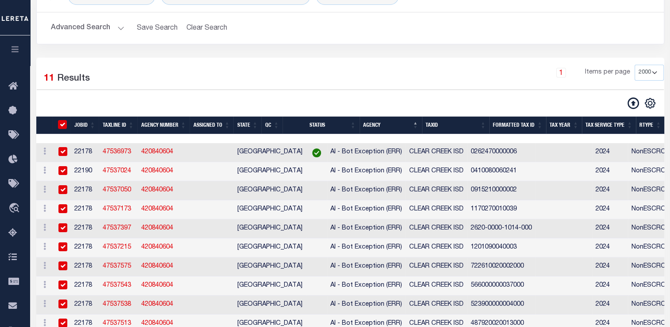
checkbox input "true"
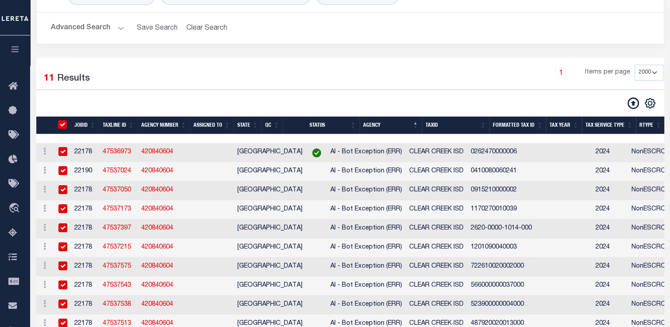
checkbox input "true"
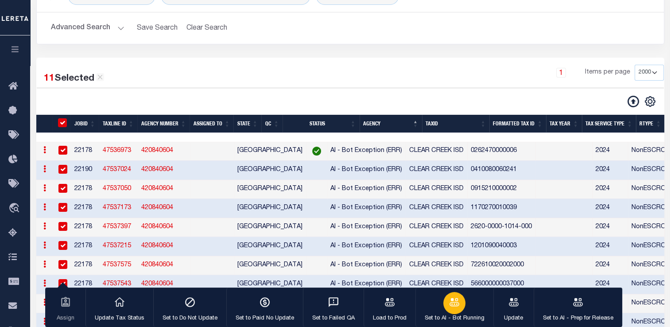
click at [450, 306] on icon "button" at bounding box center [455, 302] width 12 height 12
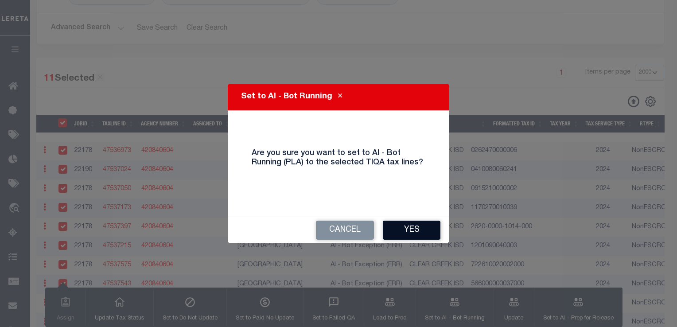
click at [408, 231] on button "Yes" at bounding box center [412, 230] width 58 height 19
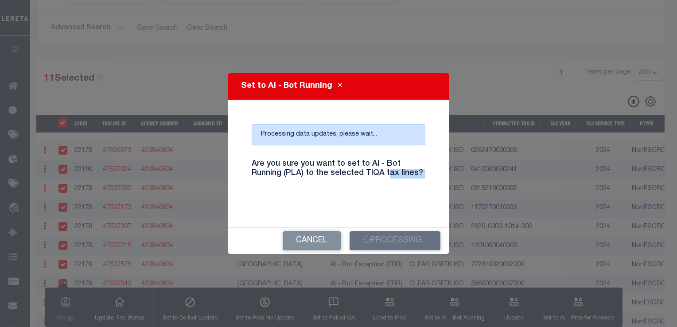
drag, startPoint x: 386, startPoint y: 170, endPoint x: 430, endPoint y: 242, distance: 84.3
click at [430, 242] on div "Set to AI - Bot Running Processing data updates, please wait... Are you sure yo…" at bounding box center [338, 163] width 221 height 180
click at [358, 169] on h4 "Are you sure you want to set to AI - Bot Running (PLA) to the selected TIQA tax…" at bounding box center [338, 168] width 187 height 19
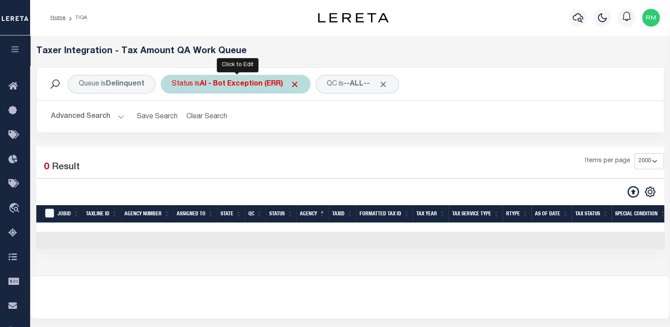
click at [229, 77] on div "Status is AI - Bot Exception (ERR)" at bounding box center [236, 84] width 150 height 19
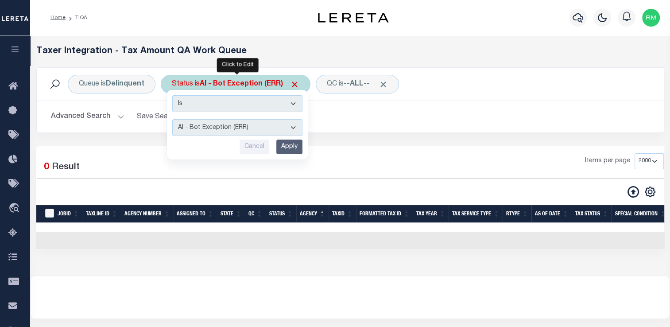
click at [229, 135] on select "AI - Bot Exception (ERR) AI - Bot Running (PLA) AI - Failed QA (FQA) AI - Prep …" at bounding box center [237, 127] width 130 height 17
select select "MZT"
click at [172, 119] on select "AI - Bot Exception (ERR) AI - Bot Running (PLA) AI - Failed QA (FQA) AI - Prep …" at bounding box center [237, 127] width 130 height 17
click at [286, 146] on input "Apply" at bounding box center [289, 146] width 26 height 15
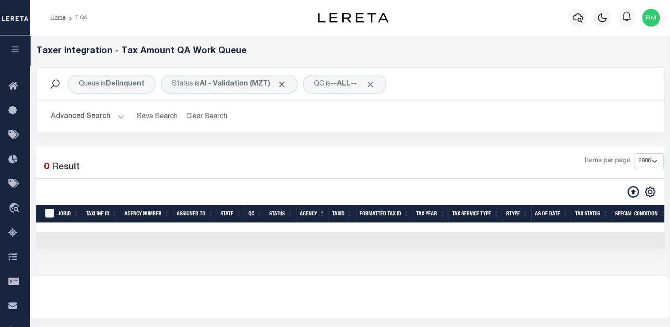
click at [102, 116] on button "Advanced Search" at bounding box center [88, 116] width 74 height 17
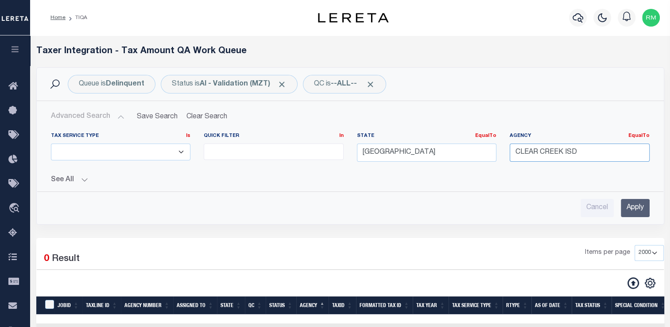
drag, startPoint x: 582, startPoint y: 155, endPoint x: 455, endPoint y: 132, distance: 128.6
click at [455, 132] on div "Tax Service Type Is Is Contains ESCROW NonESCROW Quick Filter In In View Only L…" at bounding box center [350, 150] width 612 height 36
drag, startPoint x: 379, startPoint y: 154, endPoint x: 345, endPoint y: 153, distance: 34.6
click at [345, 153] on div "Tax Service Type Is Is Contains ESCROW NonESCROW Quick Filter In In View Only L…" at bounding box center [350, 150] width 612 height 36
click at [627, 209] on input "Apply" at bounding box center [635, 208] width 29 height 18
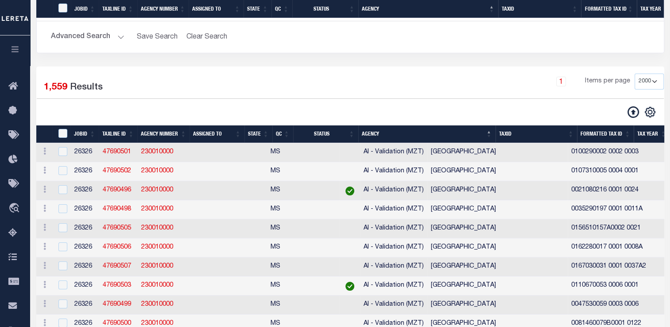
scroll to position [526, 0]
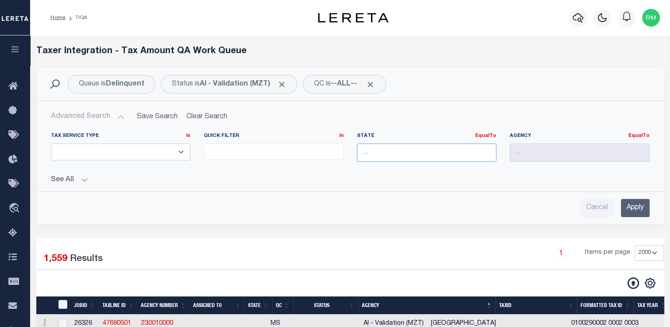
click at [379, 156] on input "text" at bounding box center [427, 152] width 140 height 18
click at [368, 171] on div "MS" at bounding box center [426, 169] width 139 height 14
type input "MS"
click at [525, 151] on input "text" at bounding box center [580, 152] width 140 height 18
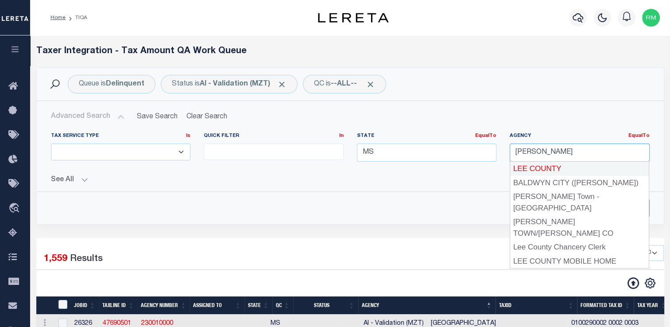
click at [531, 170] on div "LEE COUNTY" at bounding box center [579, 169] width 139 height 14
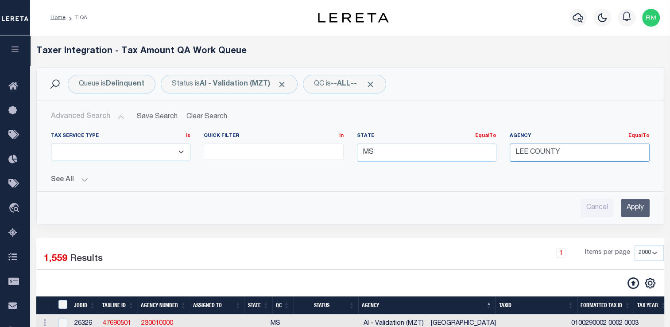
type input "LEE COUNTY"
click at [531, 170] on div "See All JobID Equals Equals Is Not Equal To Is Less Than" at bounding box center [350, 176] width 599 height 15
click at [643, 213] on input "Apply" at bounding box center [635, 208] width 29 height 18
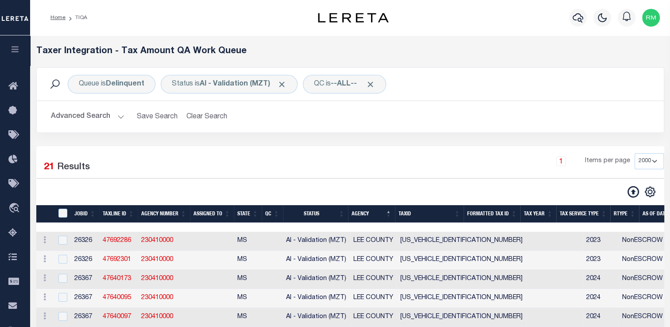
click at [605, 206] on th "Tax Service Type" at bounding box center [583, 214] width 54 height 18
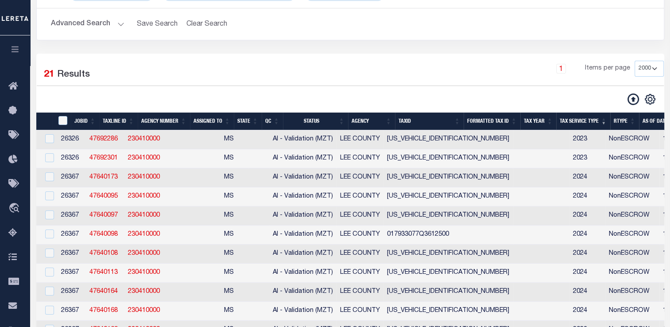
scroll to position [0, 13]
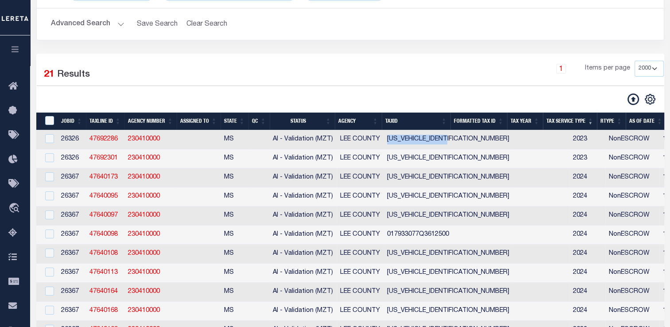
drag, startPoint x: 383, startPoint y: 143, endPoint x: 449, endPoint y: 145, distance: 65.1
click at [449, 145] on td "021648077D2514400" at bounding box center [447, 139] width 129 height 19
checkbox input "false"
checkbox input "true"
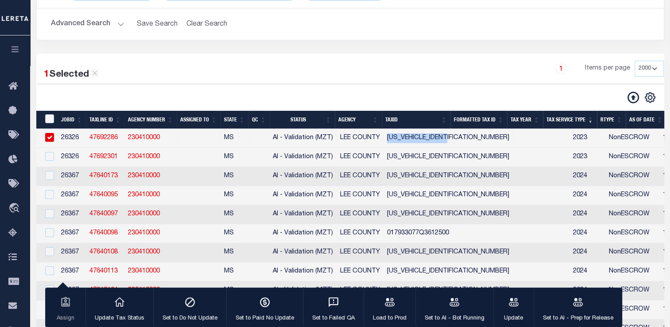
copy td "021648077D2514400"
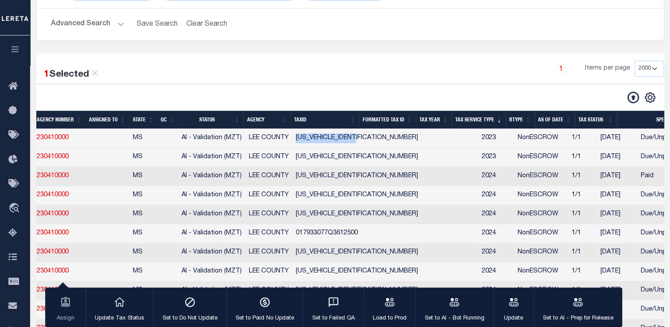
scroll to position [0, 168]
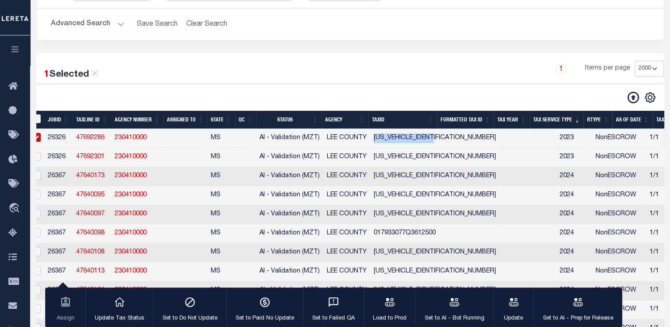
click at [89, 140] on link "47692286" at bounding box center [90, 138] width 28 height 6
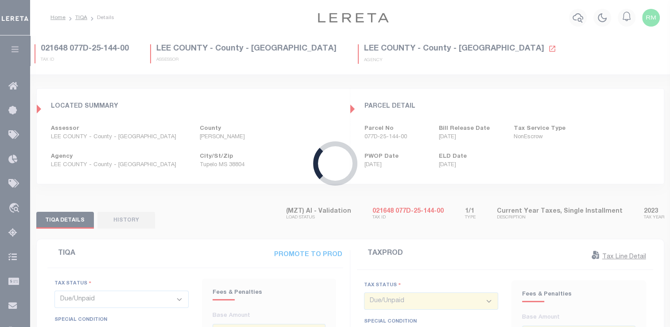
select select "29"
type input "[DATE]"
select select "31"
type input "10/29/2024"
checkbox input "false"
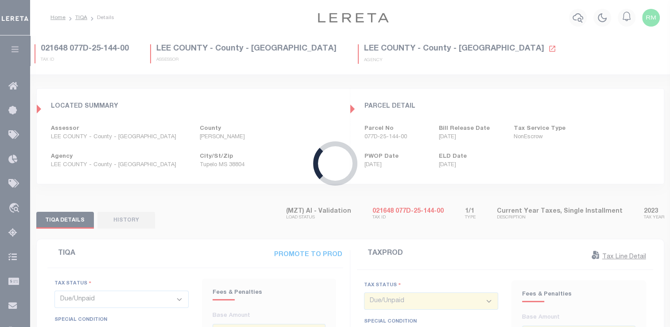
type input "$366.08"
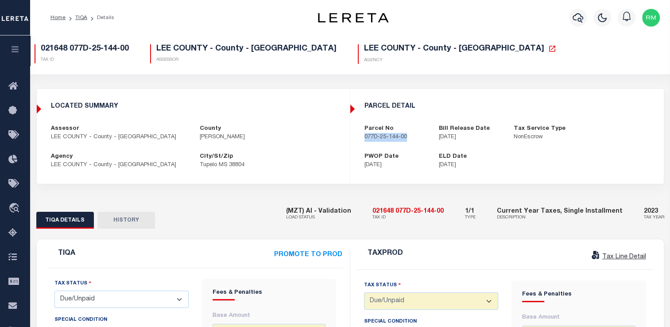
drag, startPoint x: 365, startPoint y: 139, endPoint x: 410, endPoint y: 139, distance: 44.7
click at [410, 139] on div "Parcel No 077D-25-144-00" at bounding box center [395, 132] width 75 height 17
copy p "077D-25-144-00"
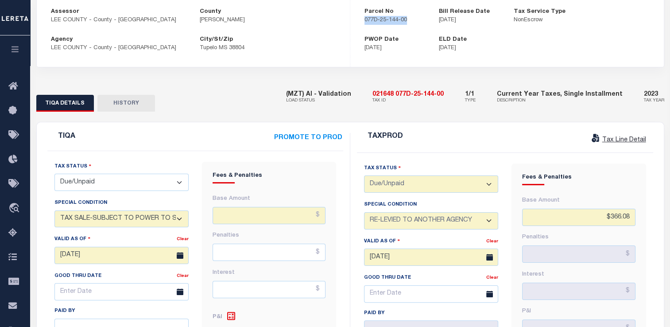
scroll to position [116, 0]
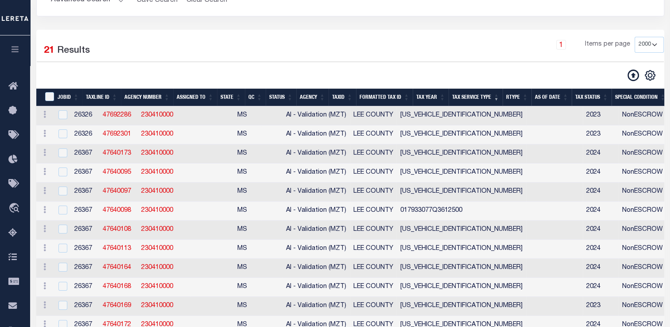
scroll to position [93, 0]
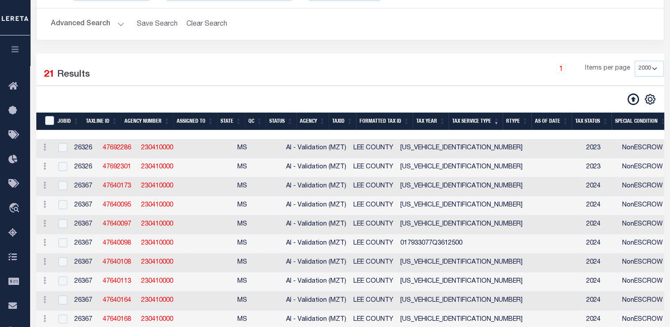
select select "2000"
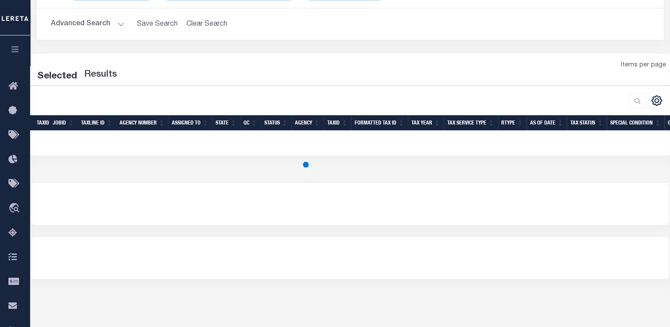
select select "2000"
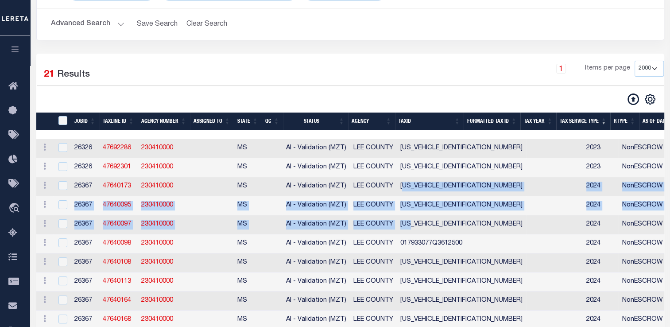
drag, startPoint x: 260, startPoint y: 165, endPoint x: 403, endPoint y: 193, distance: 146.2
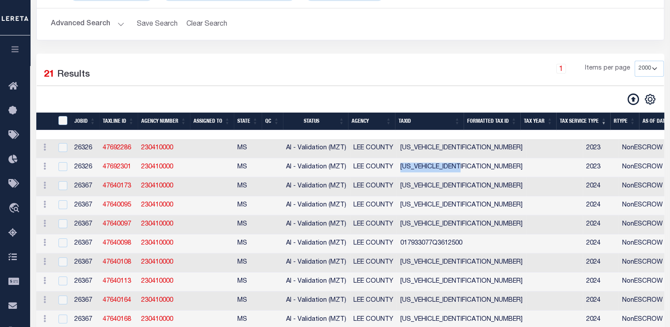
drag, startPoint x: 399, startPoint y: 169, endPoint x: 464, endPoint y: 173, distance: 65.6
copy td "034587077K3520300"
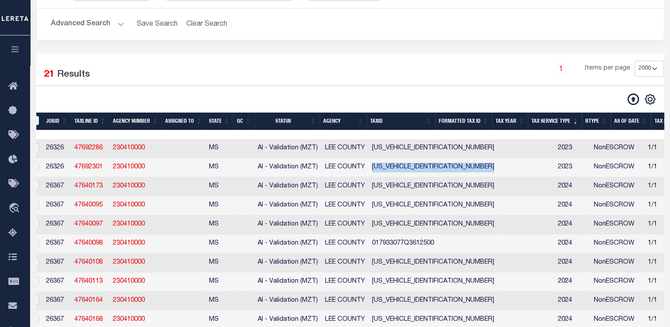
scroll to position [0, 5]
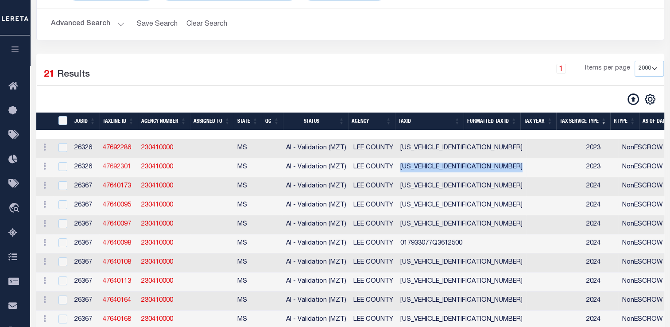
click at [122, 169] on link "47692301" at bounding box center [117, 167] width 28 height 6
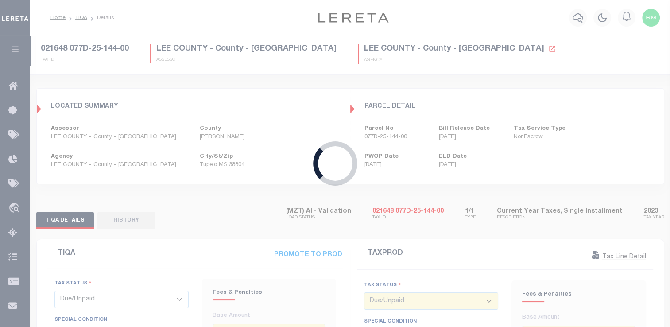
type textarea "please see attachment - ah"
type input "$0"
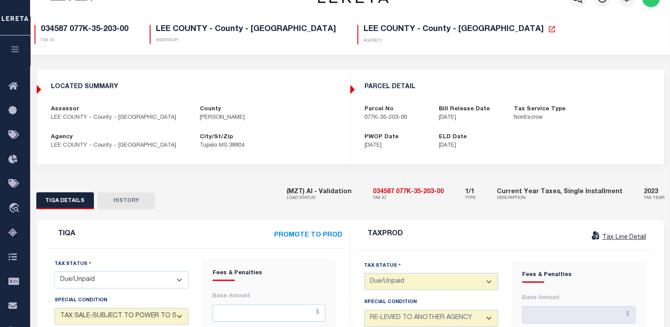
scroll to position [20, 0]
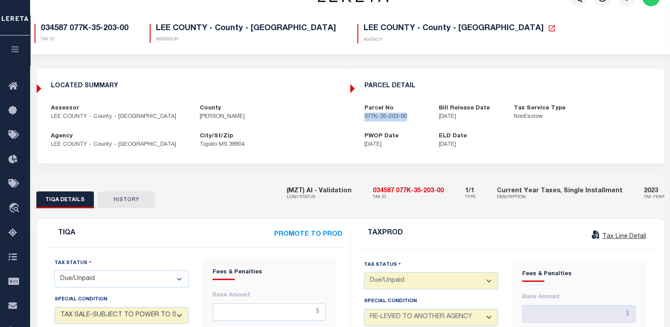
drag, startPoint x: 360, startPoint y: 121, endPoint x: 418, endPoint y: 121, distance: 58.5
click at [418, 121] on div "Parcel No 077K-35-203-00" at bounding box center [395, 112] width 75 height 17
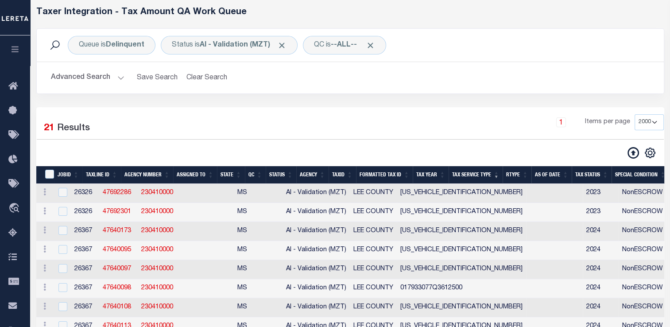
scroll to position [93, 0]
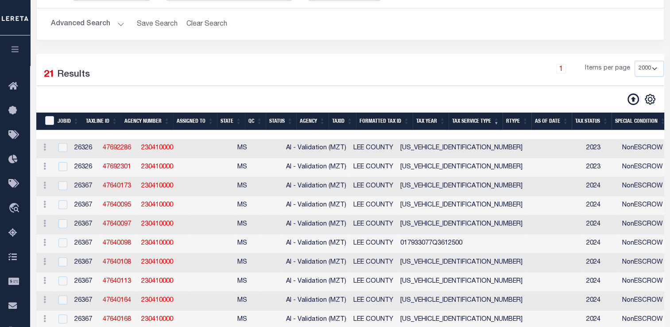
select select "2000"
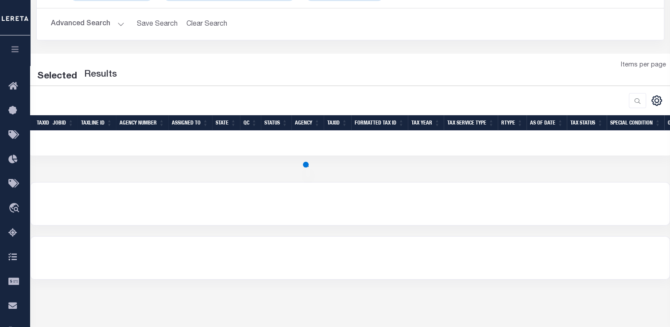
select select "2000"
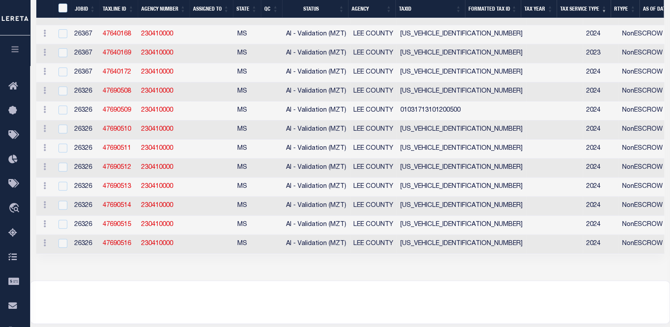
scroll to position [368, 0]
click at [117, 247] on link "47690516" at bounding box center [117, 244] width 28 height 6
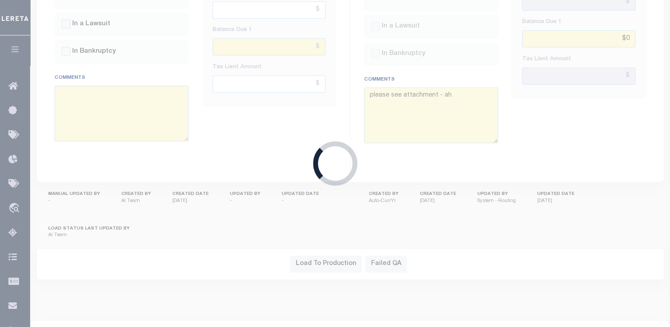
scroll to position [400, 0]
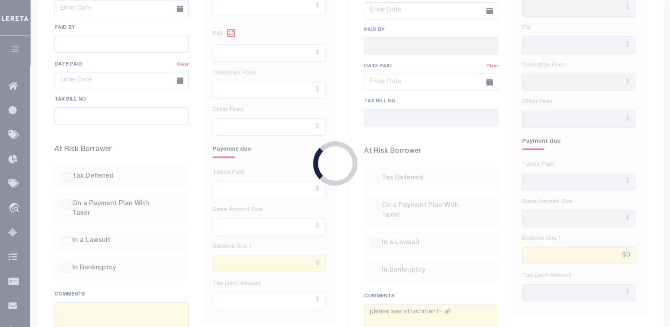
select select
type input "$1,865.12"
type input "$0"
select select
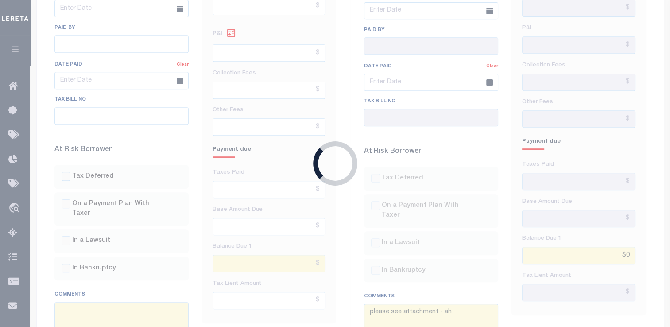
type input "[DATE]"
type input "$1,828.55"
type input "$27.43"
type input "$0"
type input "$1,855.98"
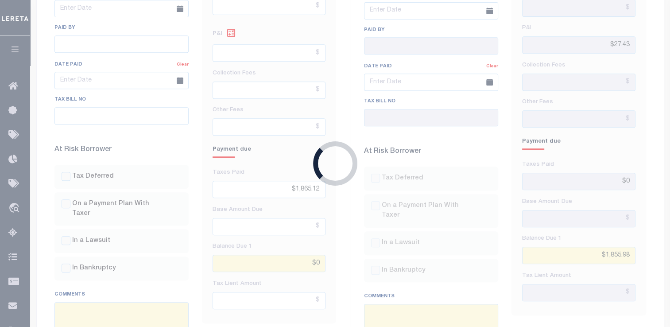
scroll to position [0, 0]
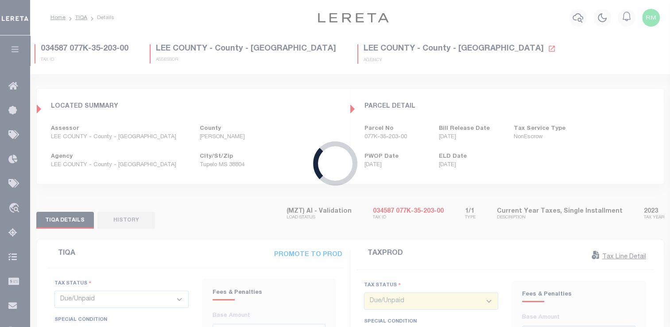
select select "PYD"
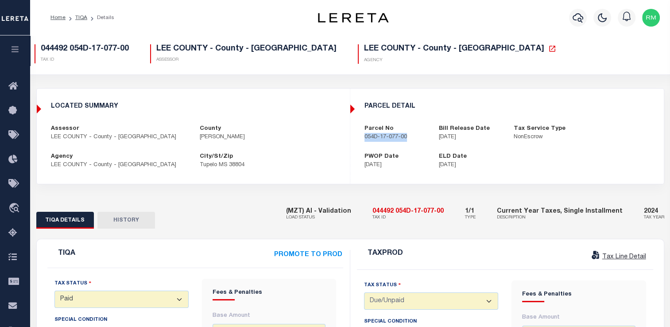
drag, startPoint x: 361, startPoint y: 138, endPoint x: 414, endPoint y: 143, distance: 53.8
click at [414, 143] on div "parcel detail Parcel No 054D-17-077-00 Bill Release Date 12/01/2024 Tax Service…" at bounding box center [507, 136] width 313 height 81
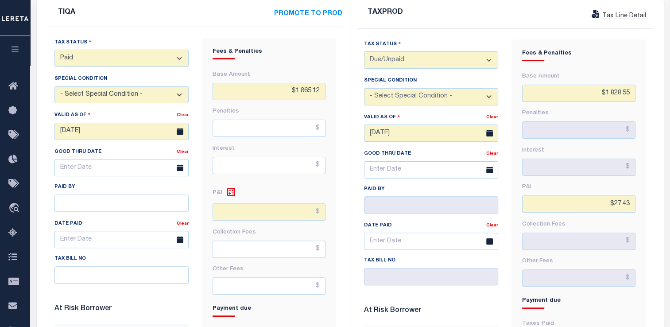
scroll to position [127, 0]
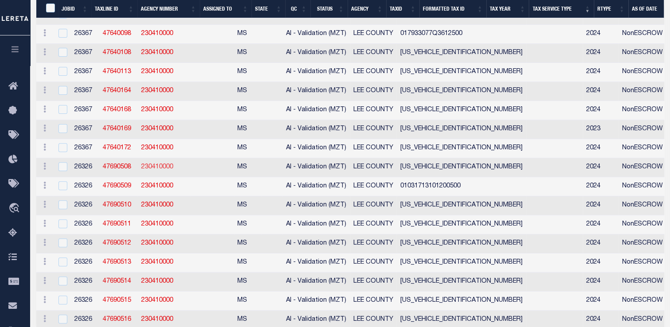
scroll to position [302, 0]
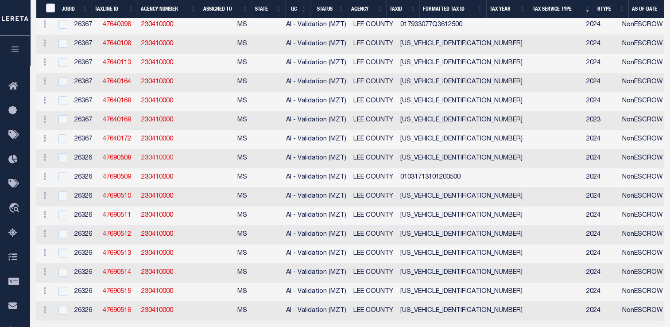
select select "2000"
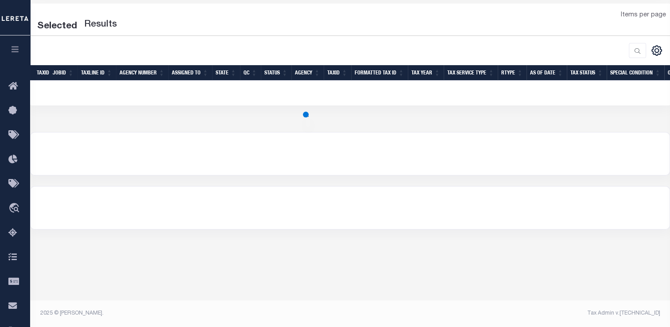
select select "2000"
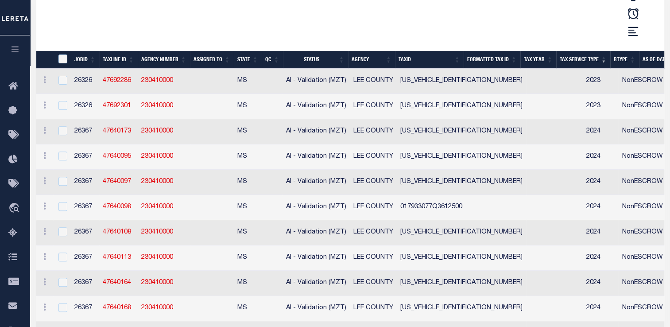
scroll to position [0, 0]
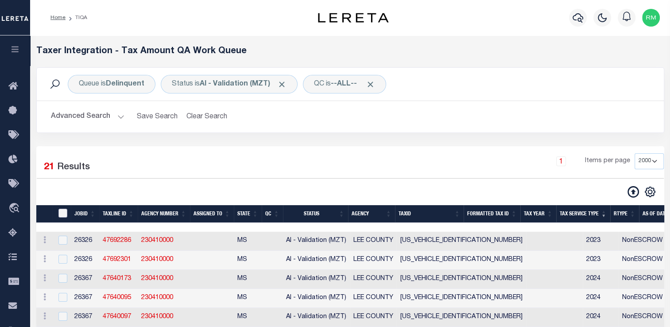
click at [62, 213] on input "TaxID" at bounding box center [62, 213] width 9 height 9
checkbox input "true"
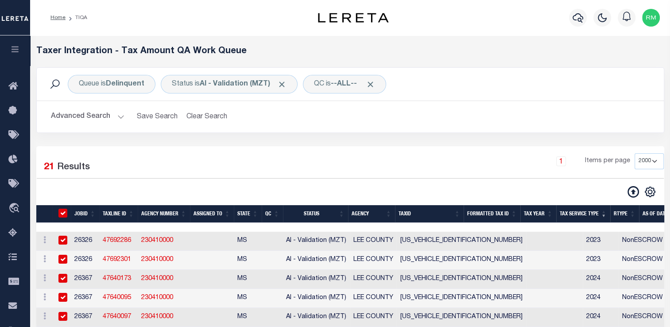
checkbox input "true"
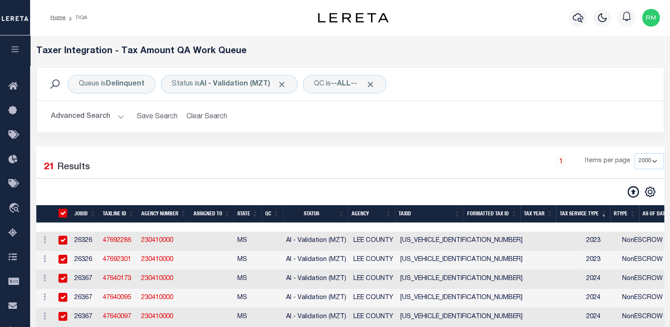
checkbox input "true"
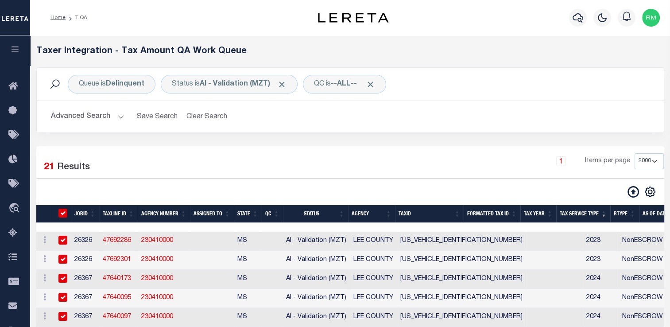
checkbox input "true"
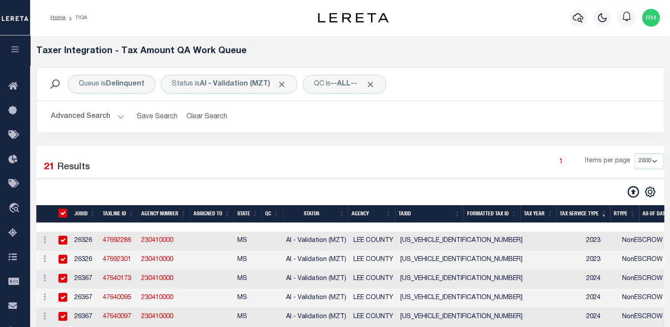
checkbox input "true"
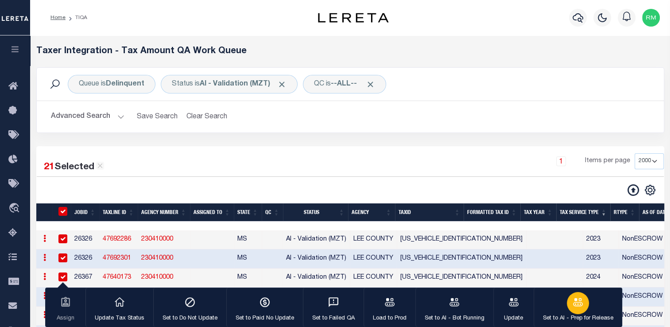
click at [560, 312] on button "Set to AI - Prep for Release" at bounding box center [578, 307] width 89 height 40
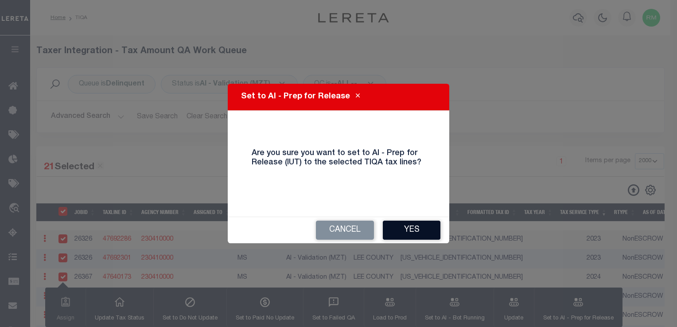
click at [409, 228] on button "Yes" at bounding box center [412, 230] width 58 height 19
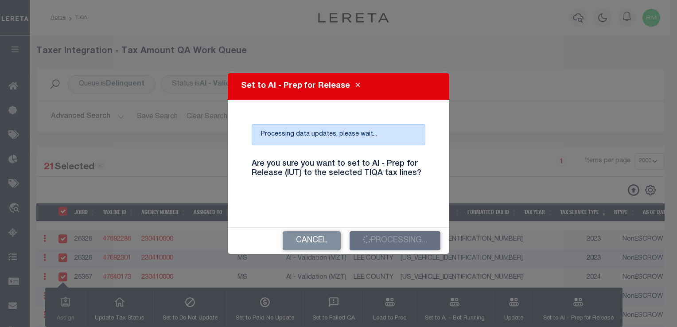
click at [313, 133] on div "Processing data updates, please wait..." at bounding box center [339, 134] width 174 height 21
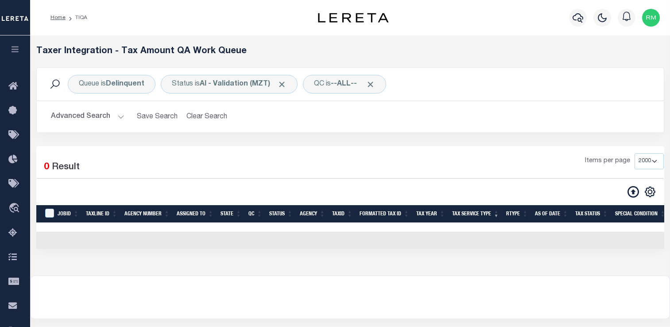
select select "2000"
click at [110, 120] on button "Advanced Search" at bounding box center [88, 116] width 74 height 17
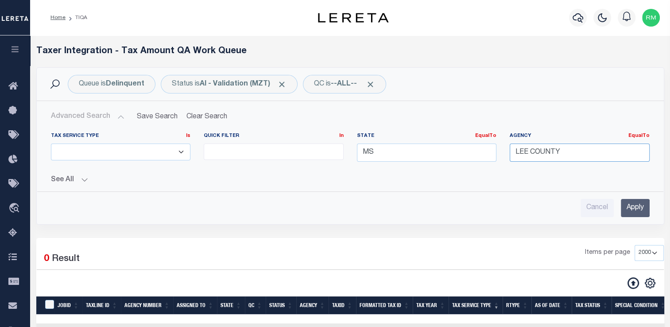
drag, startPoint x: 573, startPoint y: 160, endPoint x: 427, endPoint y: 126, distance: 149.3
click at [427, 126] on div "Tax Service Type Is Is Contains ESCROW NonESCROW Quick Filter In In MS" at bounding box center [350, 154] width 626 height 59
type input "a"
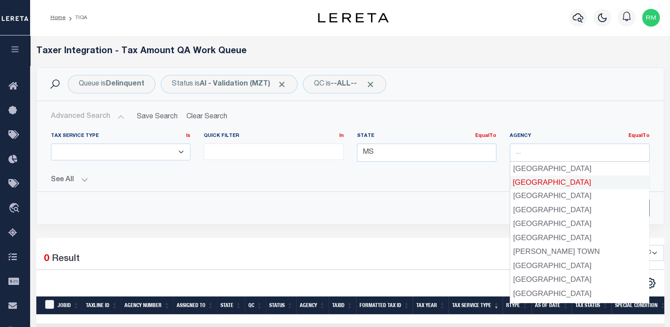
click at [409, 210] on div "Cancel Apply" at bounding box center [350, 208] width 599 height 18
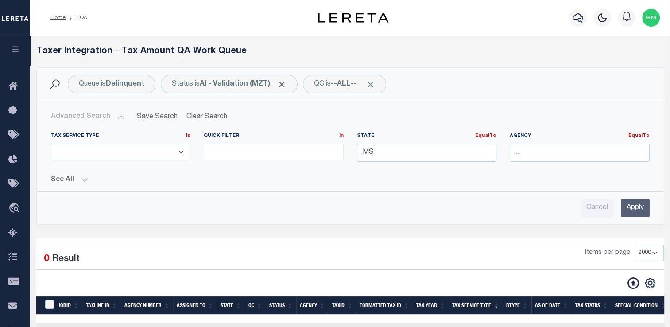
click at [627, 208] on input "Apply" at bounding box center [635, 208] width 29 height 18
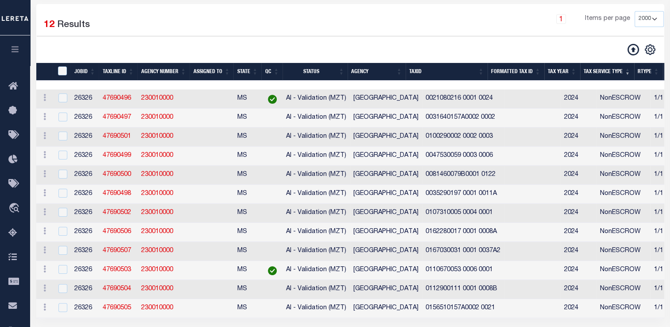
scroll to position [103, 0]
